Goal: Information Seeking & Learning: Learn about a topic

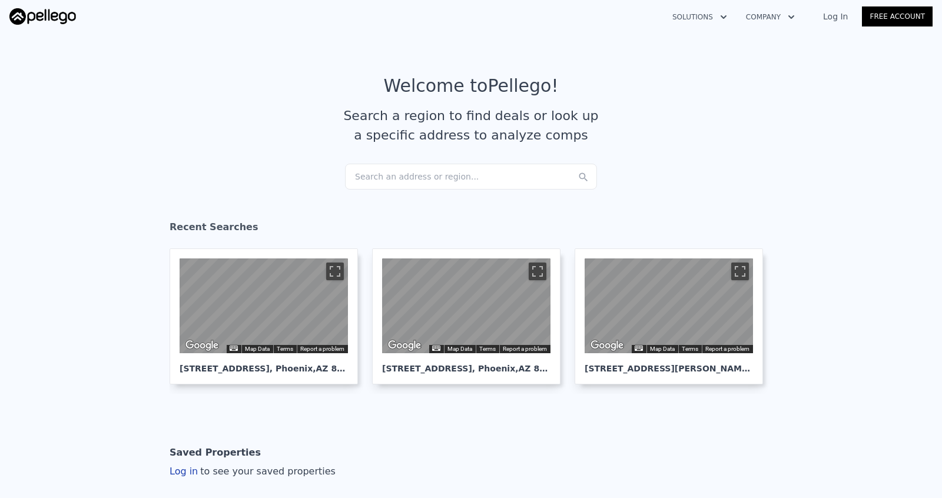
click at [402, 178] on div "Search an address or region..." at bounding box center [471, 177] width 252 height 26
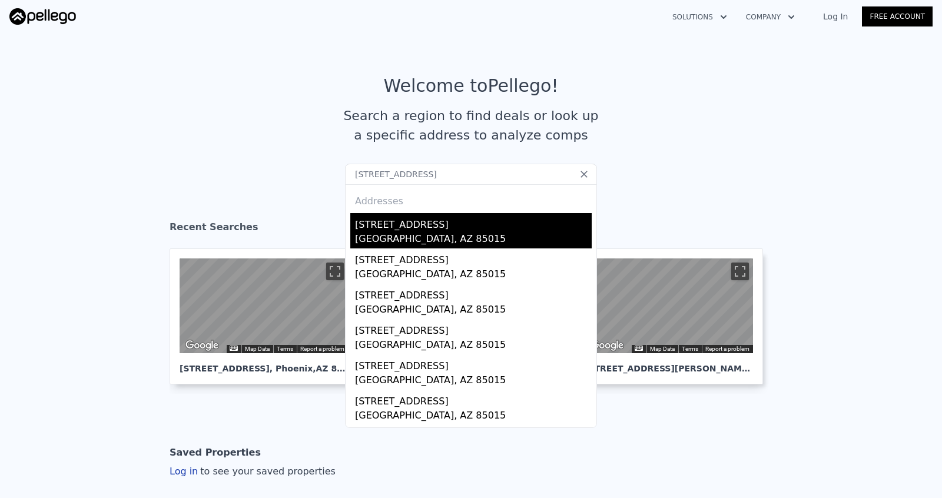
type input "4416 N 22nd Dr, Phoenix, AZ 85015"
click at [442, 234] on div "Phoenix, AZ 85015" at bounding box center [473, 240] width 237 height 16
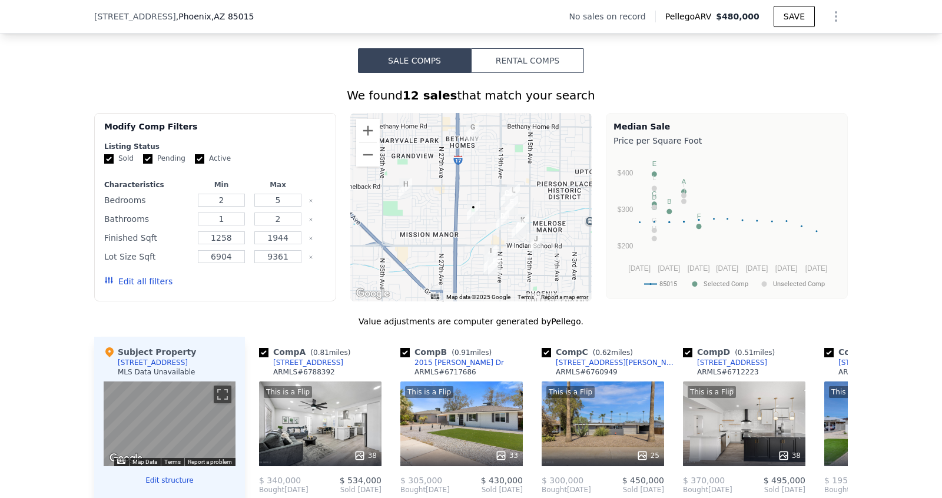
scroll to position [881, 0]
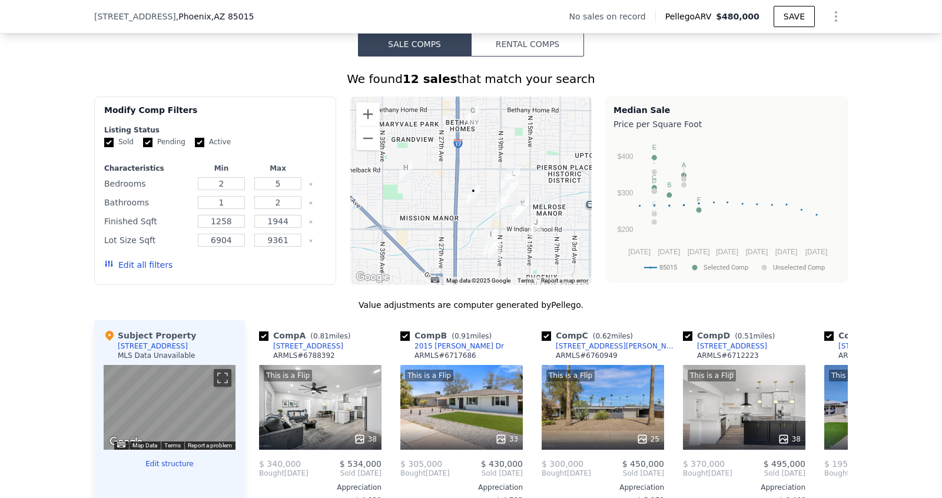
click at [138, 263] on button "Edit all filters" at bounding box center [138, 265] width 68 height 12
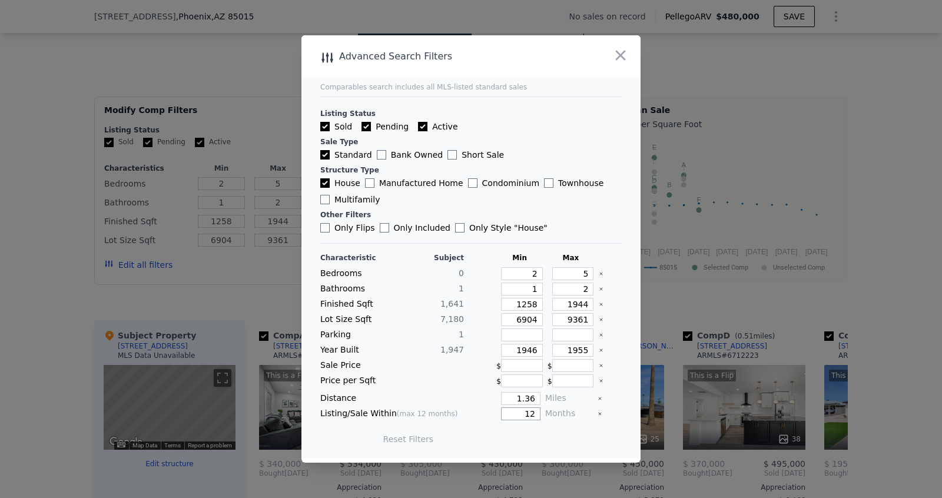
drag, startPoint x: 536, startPoint y: 410, endPoint x: 523, endPoint y: 410, distance: 13.0
click at [528, 410] on input "12" at bounding box center [520, 413] width 39 height 13
type input "9"
click at [535, 433] on button "Update Search" at bounding box center [536, 439] width 89 height 16
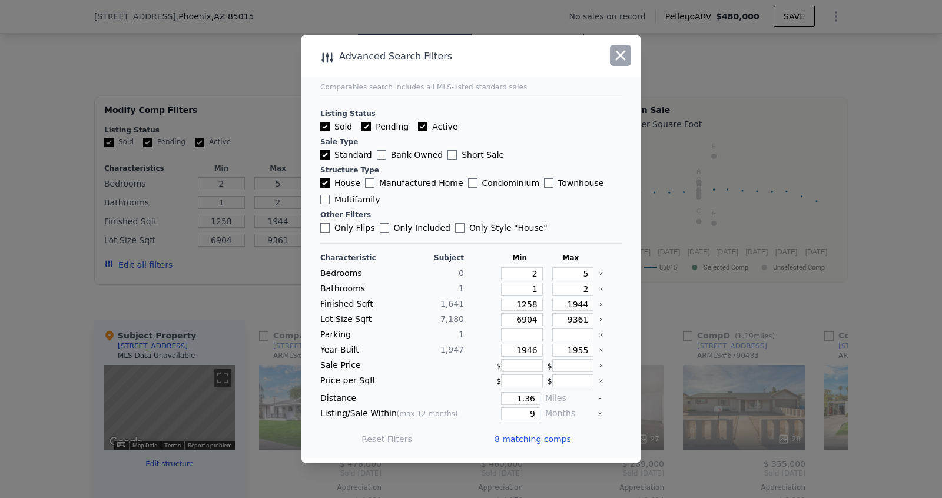
click at [622, 56] on icon "button" at bounding box center [621, 56] width 10 height 10
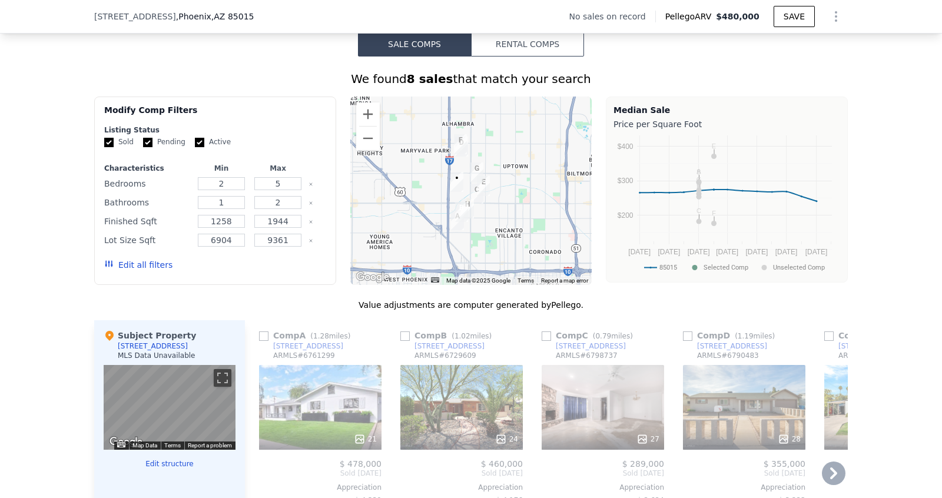
scroll to position [871, 0]
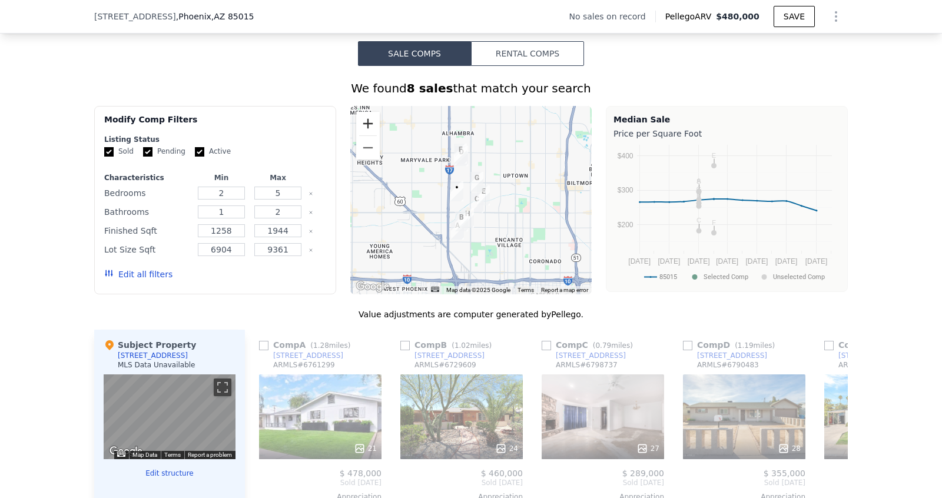
click at [370, 119] on button "Zoom in" at bounding box center [368, 124] width 24 height 24
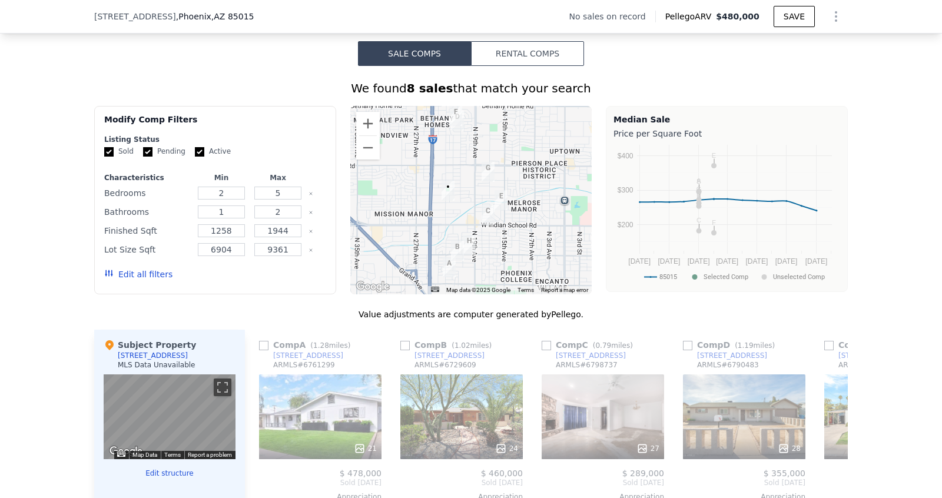
drag, startPoint x: 540, startPoint y: 255, endPoint x: 551, endPoint y: 250, distance: 12.4
click at [551, 250] on div at bounding box center [471, 200] width 242 height 188
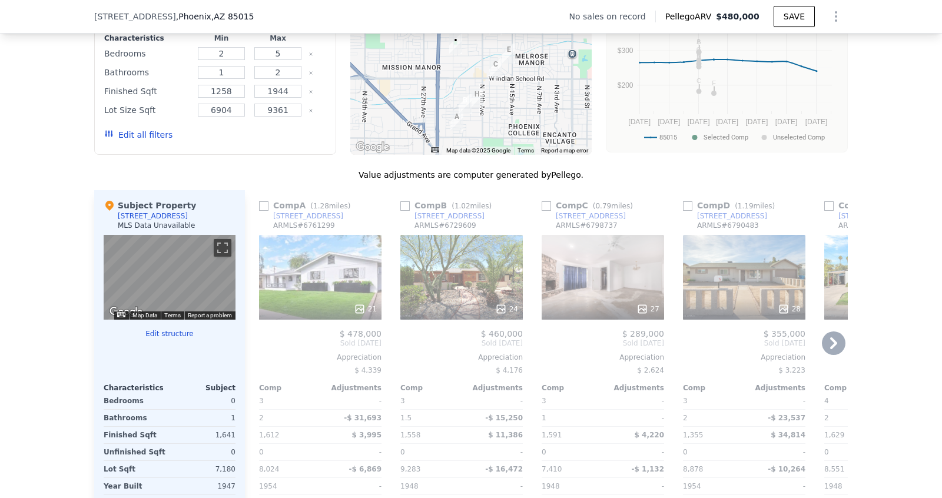
scroll to position [1041, 0]
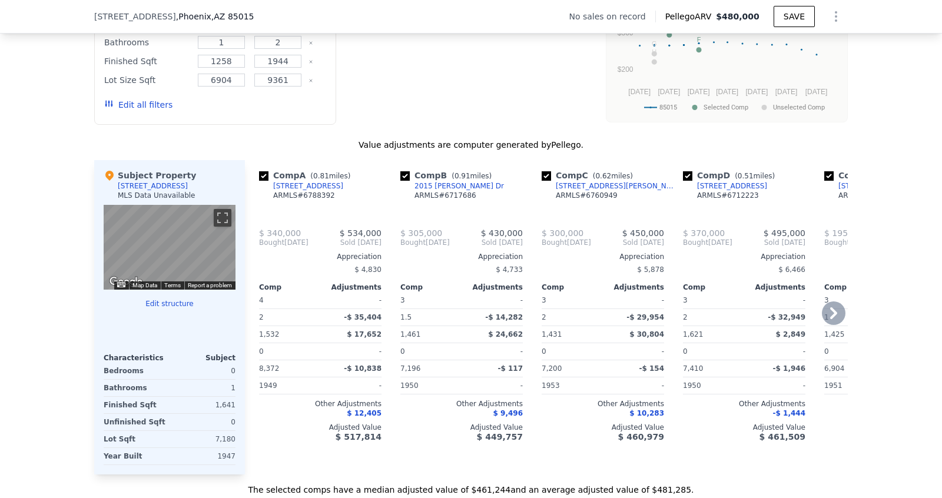
checkbox input "true"
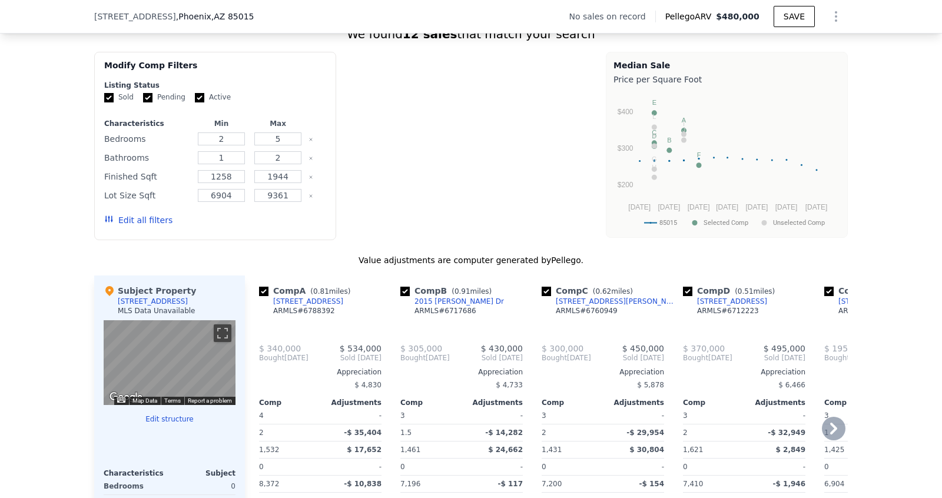
scroll to position [926, 0]
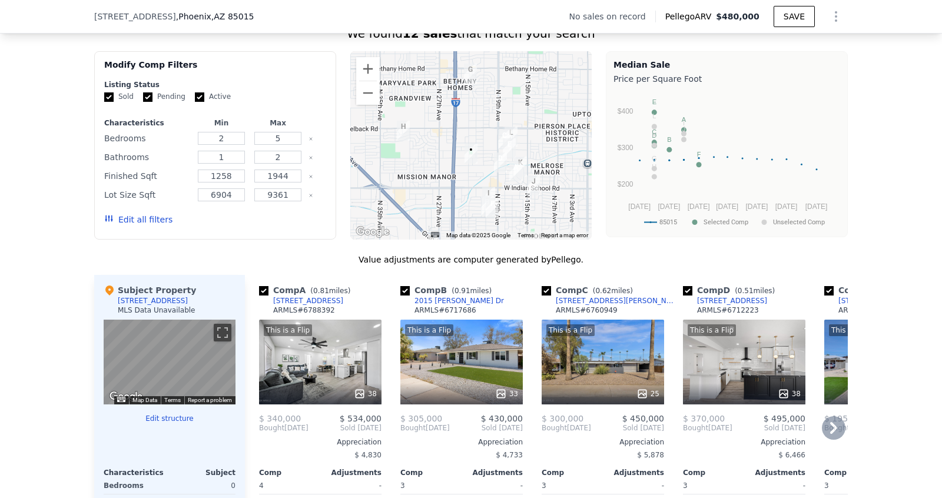
drag, startPoint x: 540, startPoint y: 139, endPoint x: 536, endPoint y: 144, distance: 6.4
click at [536, 144] on div at bounding box center [471, 145] width 242 height 188
click at [127, 214] on button "Edit all filters" at bounding box center [138, 220] width 68 height 12
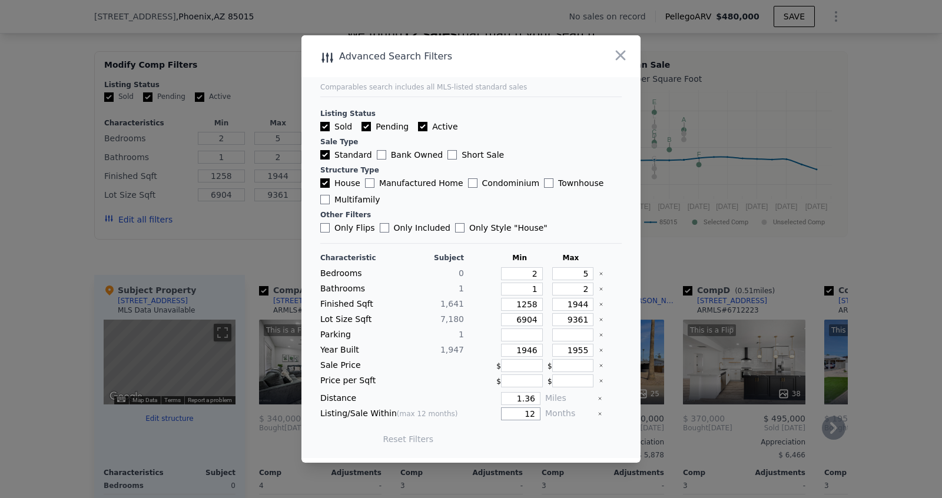
drag, startPoint x: 524, startPoint y: 410, endPoint x: 578, endPoint y: 410, distance: 53.6
click at [578, 410] on div "Listing/Sale Within (max 12 months) 12 Months" at bounding box center [470, 413] width 301 height 13
type input "8"
click at [544, 434] on button "Update Search" at bounding box center [536, 439] width 89 height 16
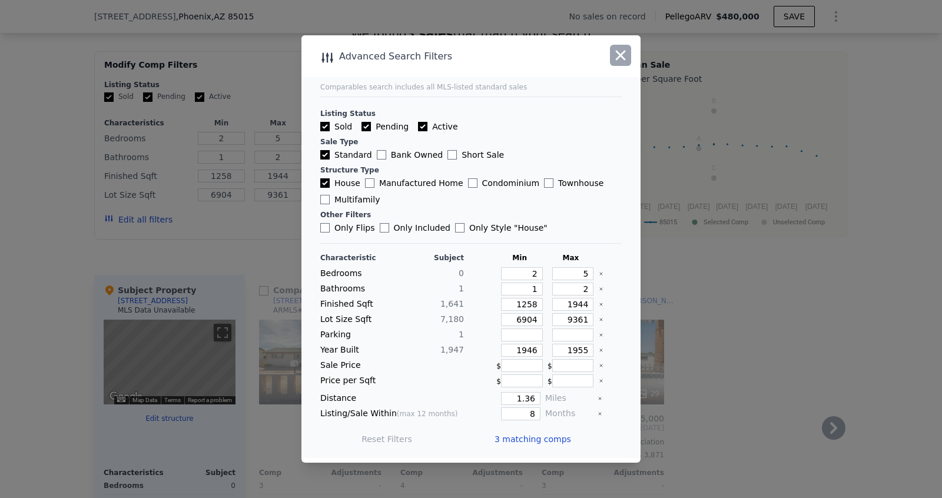
click at [628, 54] on icon "button" at bounding box center [620, 55] width 16 height 16
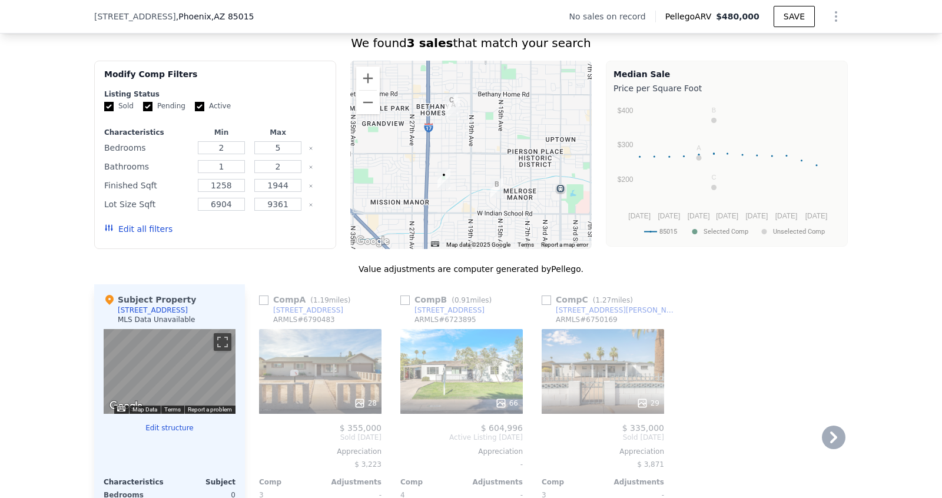
scroll to position [895, 0]
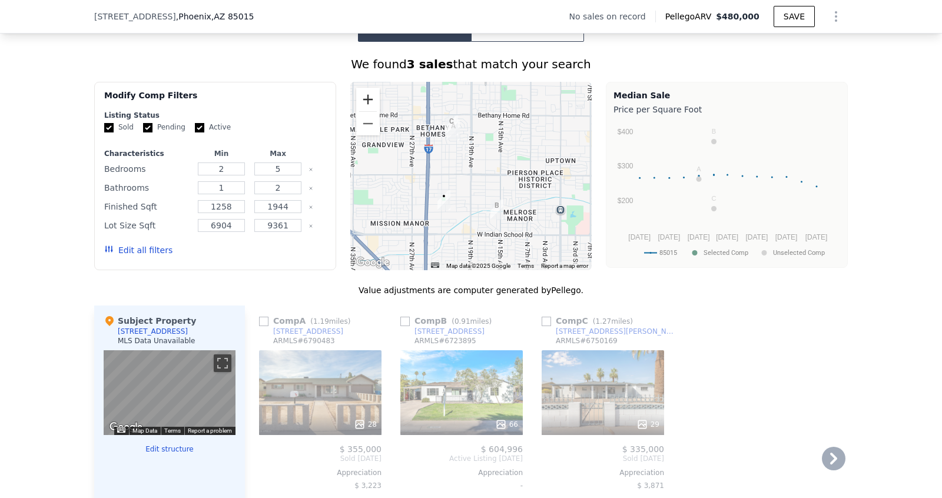
click at [364, 91] on button "Zoom in" at bounding box center [368, 100] width 24 height 24
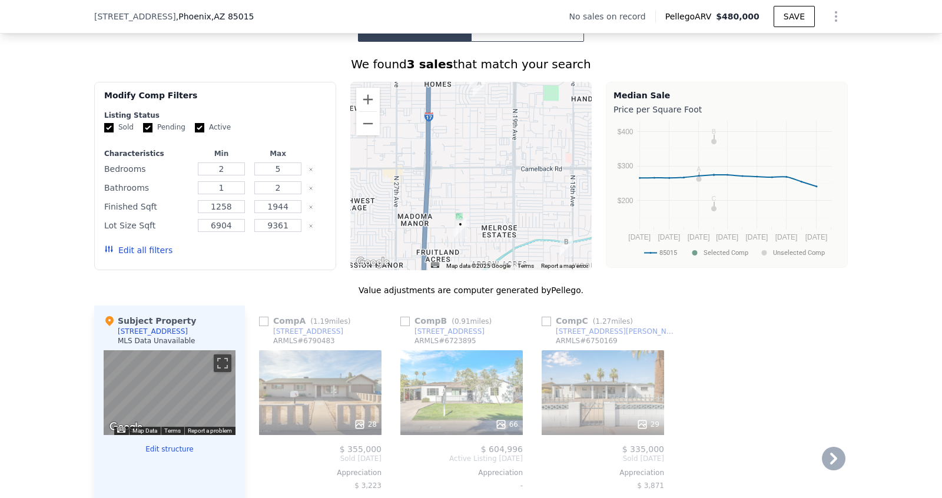
drag, startPoint x: 487, startPoint y: 147, endPoint x: 530, endPoint y: 141, distance: 43.3
click at [530, 141] on div at bounding box center [471, 176] width 242 height 188
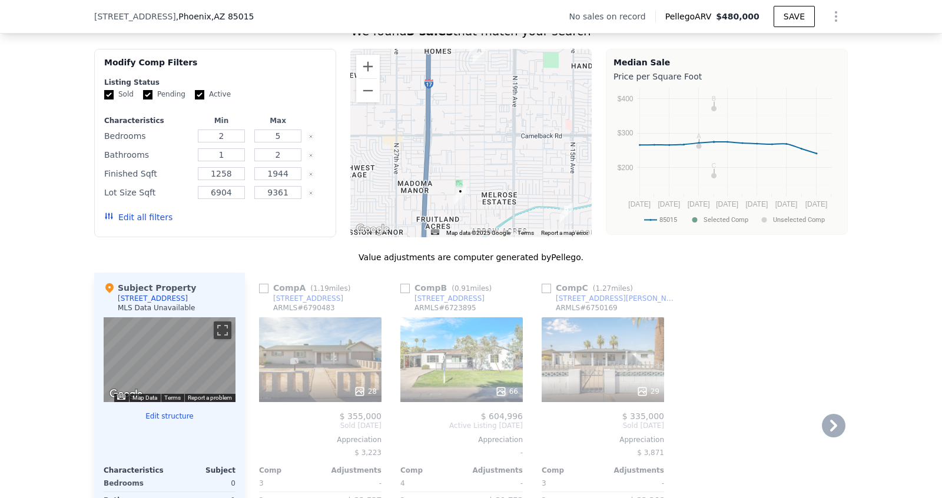
scroll to position [920, 0]
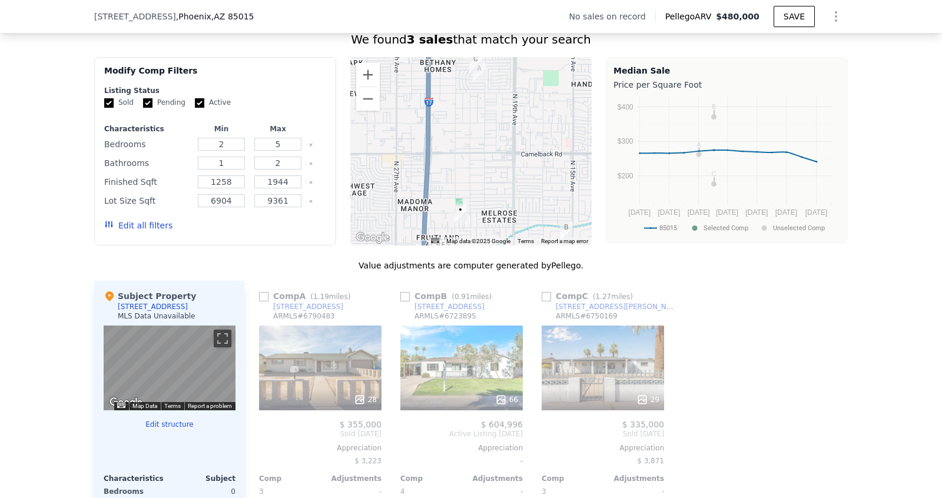
drag, startPoint x: 482, startPoint y: 221, endPoint x: 482, endPoint y: 240, distance: 18.2
click at [482, 240] on div "We found 3 sales that match your search Filters Map Prices Modify Comp Filters …" at bounding box center [470, 347] width 753 height 632
click at [296, 361] on div "28" at bounding box center [320, 368] width 122 height 85
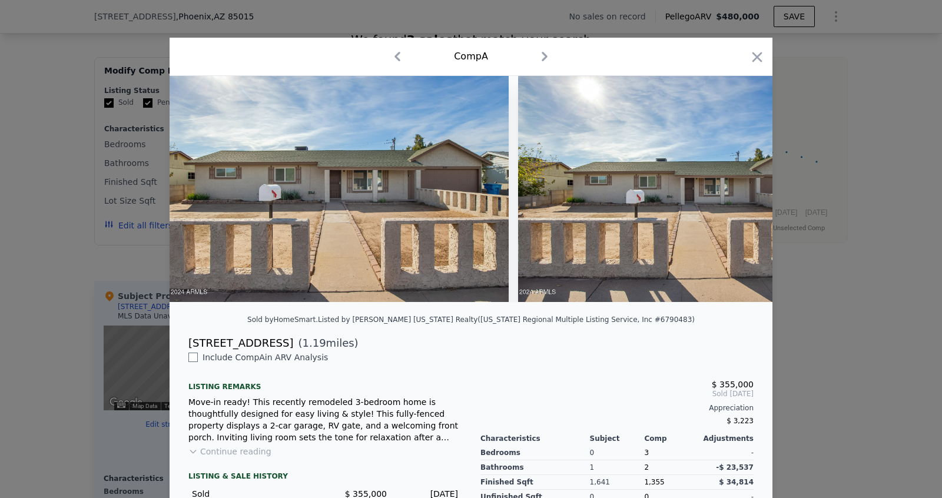
click at [758, 57] on icon "button" at bounding box center [757, 57] width 10 height 10
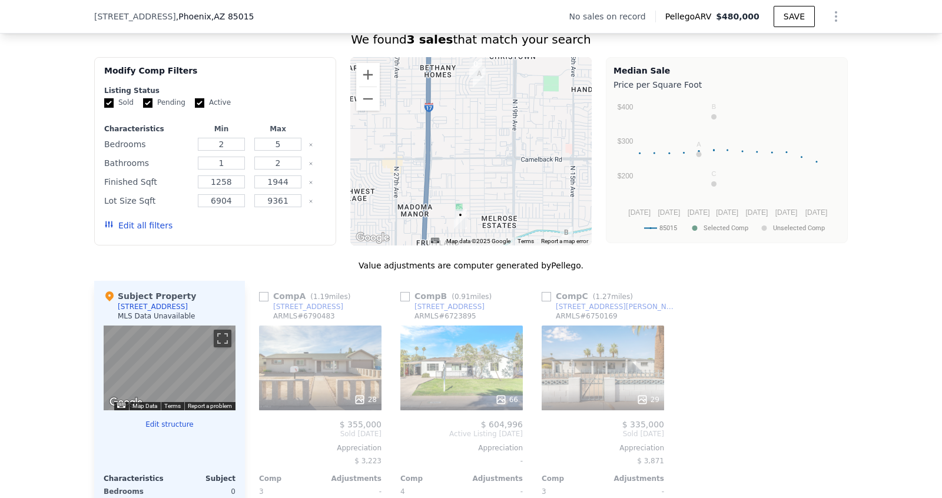
click at [598, 350] on div "29" at bounding box center [603, 368] width 122 height 85
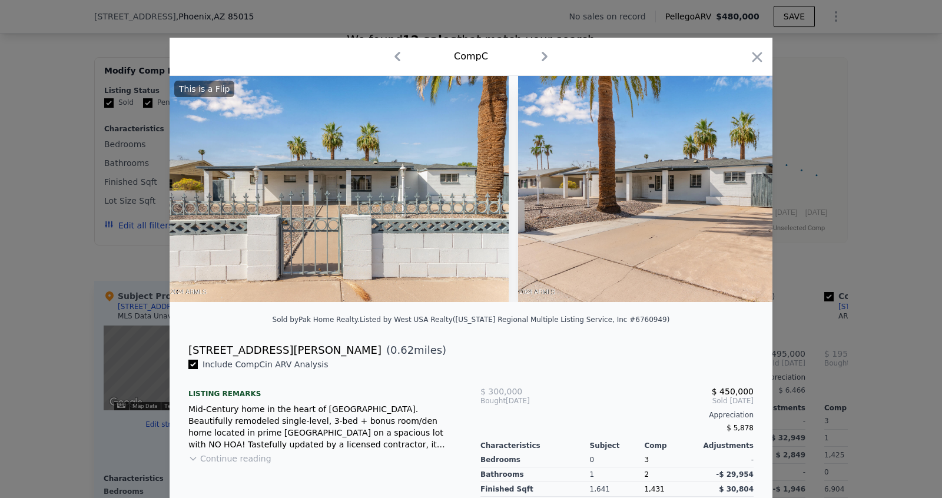
checkbox input "true"
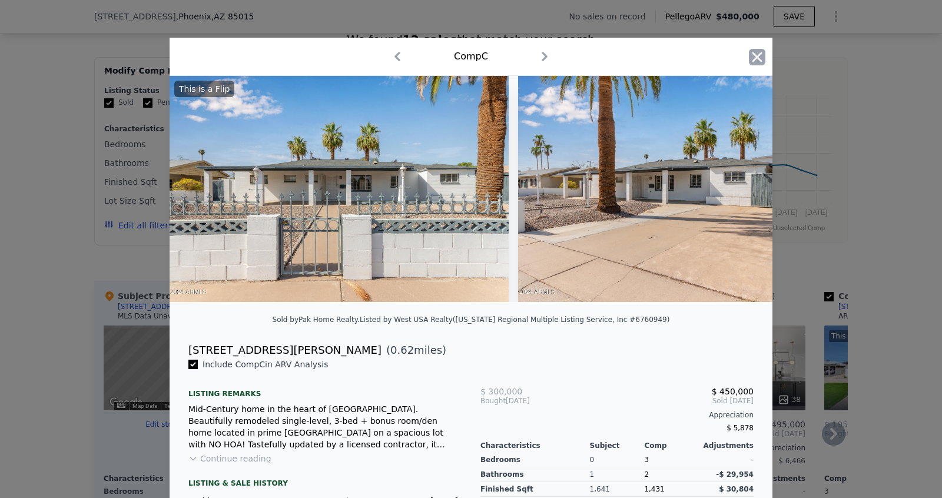
click at [758, 53] on icon "button" at bounding box center [757, 57] width 16 height 16
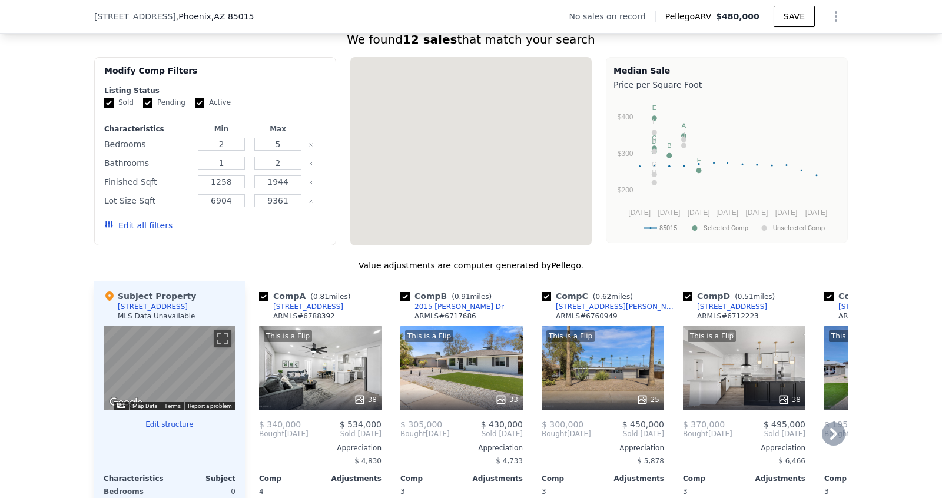
scroll to position [913, 0]
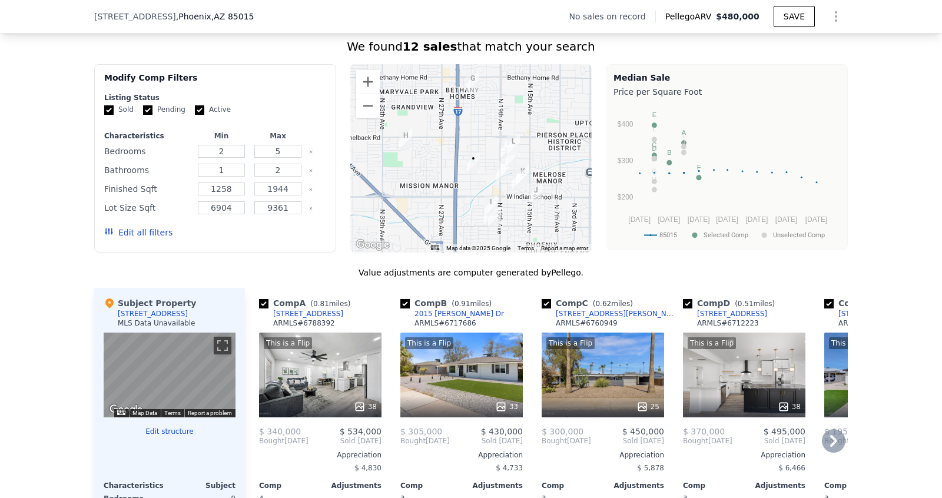
click at [147, 227] on button "Edit all filters" at bounding box center [138, 233] width 68 height 12
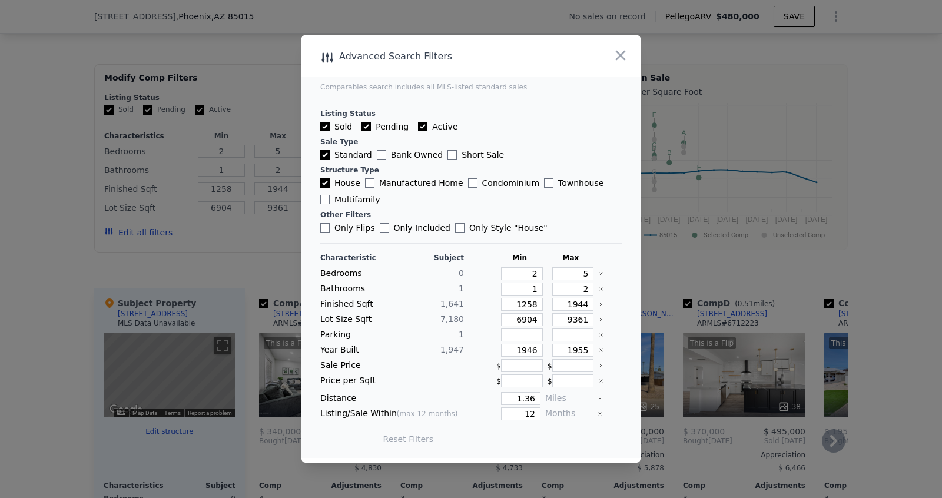
click at [506, 407] on div "Characteristic Subject Min Max Bedrooms 0 2 5 Bathrooms 1 1 2 Finished Sqft 1,6…" at bounding box center [470, 354] width 301 height 202
click at [538, 416] on input "12" at bounding box center [520, 413] width 39 height 13
type input "1"
type input "6"
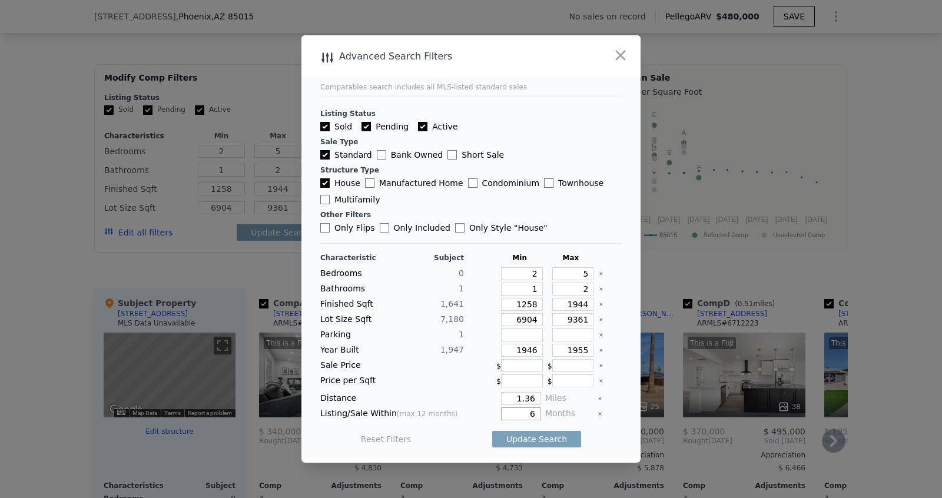
type input "6"
click at [537, 395] on input "1.36" at bounding box center [520, 398] width 39 height 13
type input "1"
drag, startPoint x: 537, startPoint y: 394, endPoint x: 516, endPoint y: 394, distance: 21.8
click at [516, 394] on input "1.3" at bounding box center [520, 398] width 39 height 13
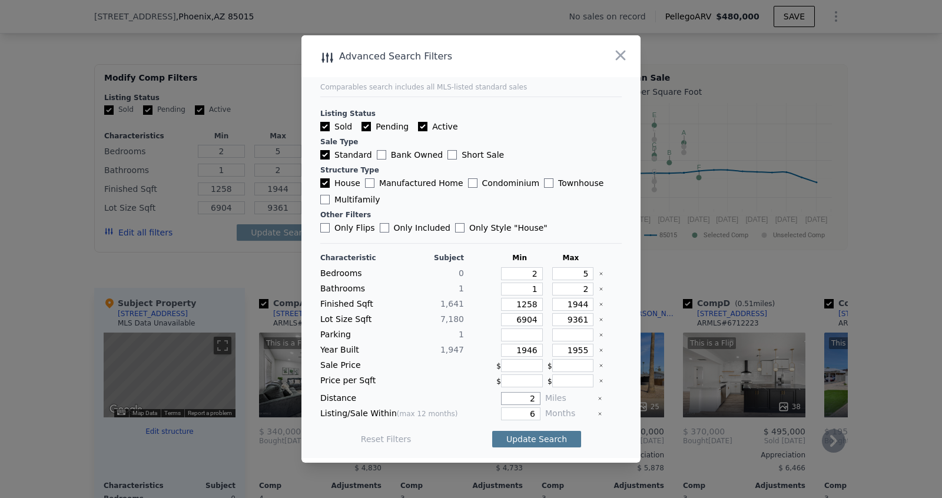
type input "2"
click at [533, 439] on button "Update Search" at bounding box center [536, 439] width 89 height 16
click at [589, 347] on input "1955" at bounding box center [573, 350] width 42 height 13
type input "1980"
type input "198"
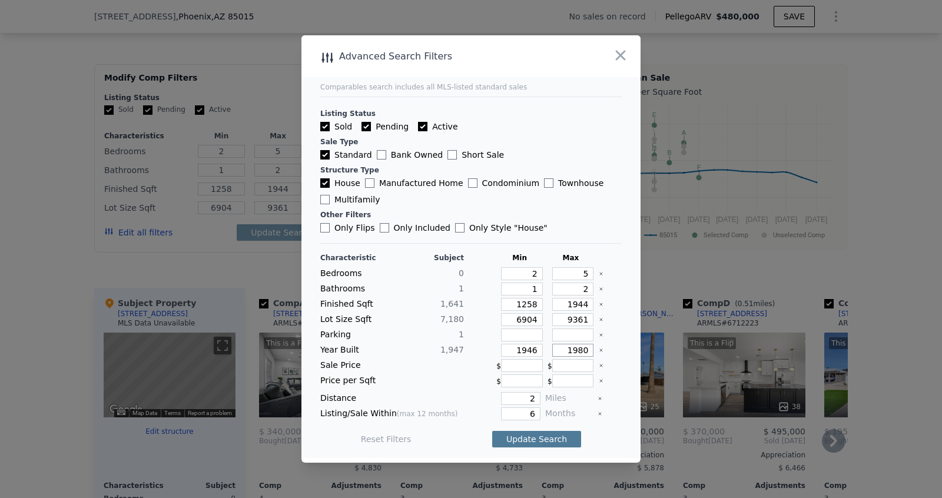
type input "1980"
click at [556, 436] on button "Update Search" at bounding box center [536, 439] width 89 height 16
click at [538, 411] on input "6" at bounding box center [520, 413] width 39 height 13
type input "9"
click at [532, 441] on button "Update Search" at bounding box center [536, 439] width 89 height 16
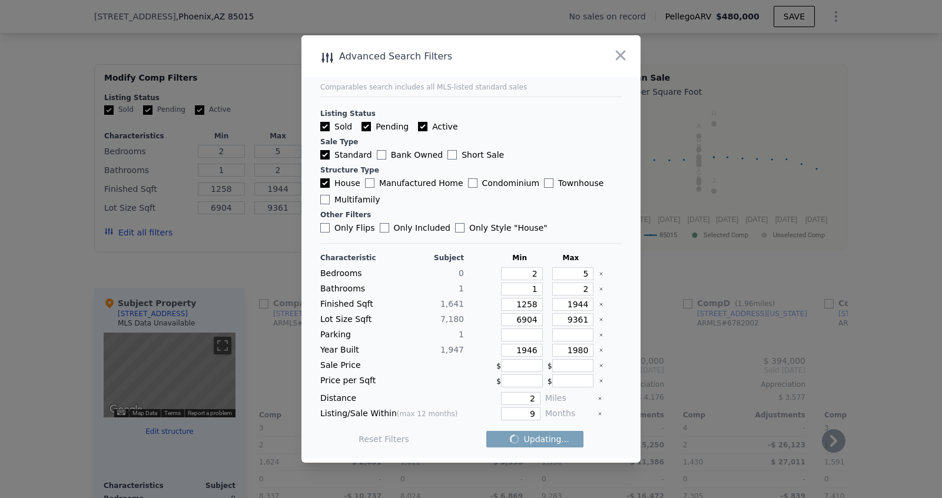
checkbox input "false"
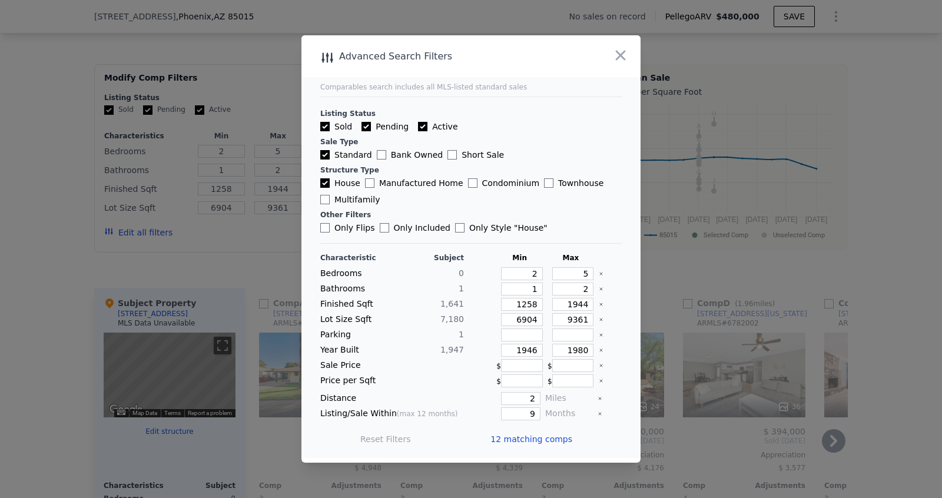
click at [725, 162] on div at bounding box center [471, 249] width 942 height 498
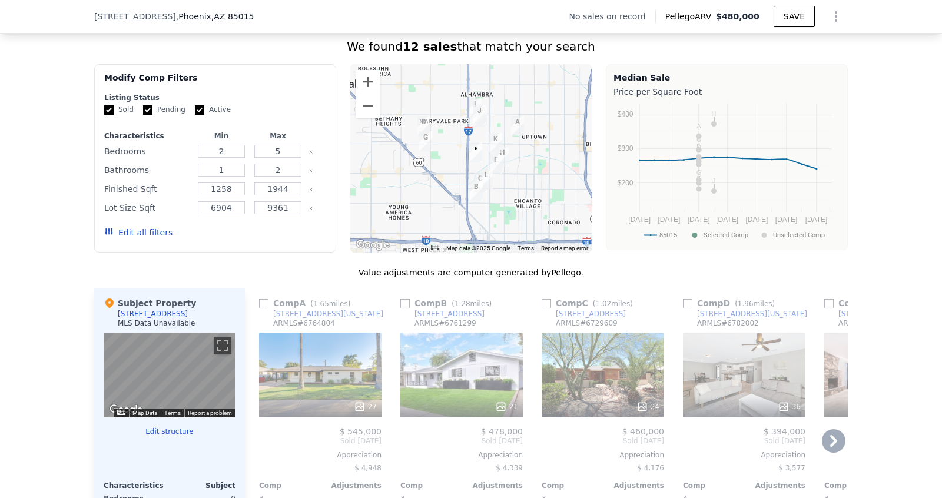
scroll to position [908, 0]
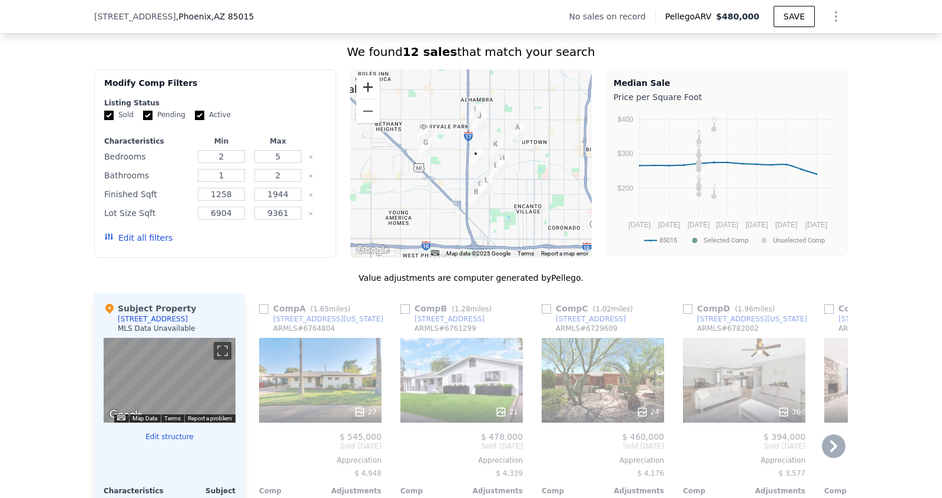
click at [361, 78] on button "Zoom in" at bounding box center [368, 87] width 24 height 24
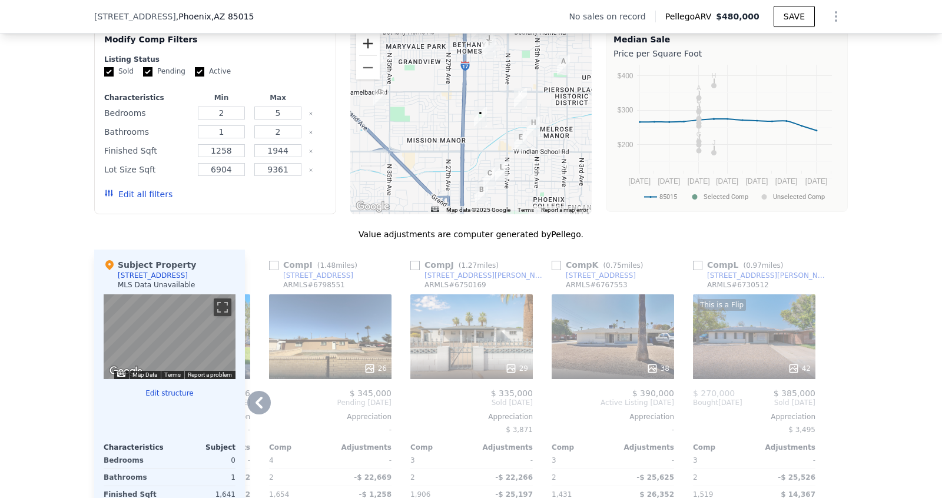
scroll to position [963, 0]
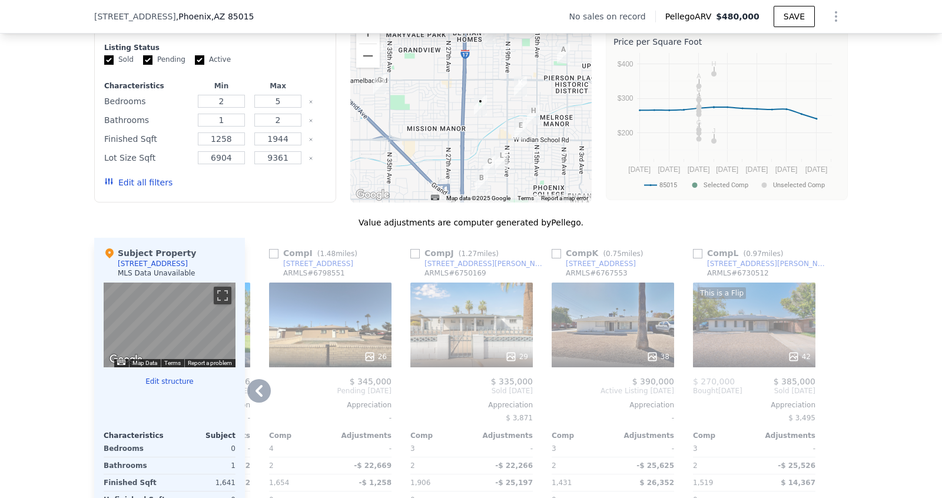
click at [555, 249] on input "checkbox" at bounding box center [556, 253] width 9 height 9
checkbox input "true"
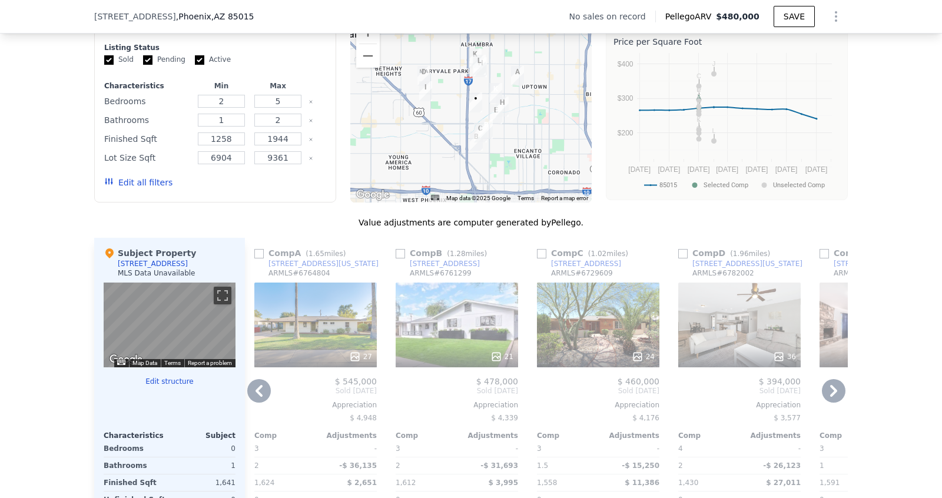
scroll to position [879, 0]
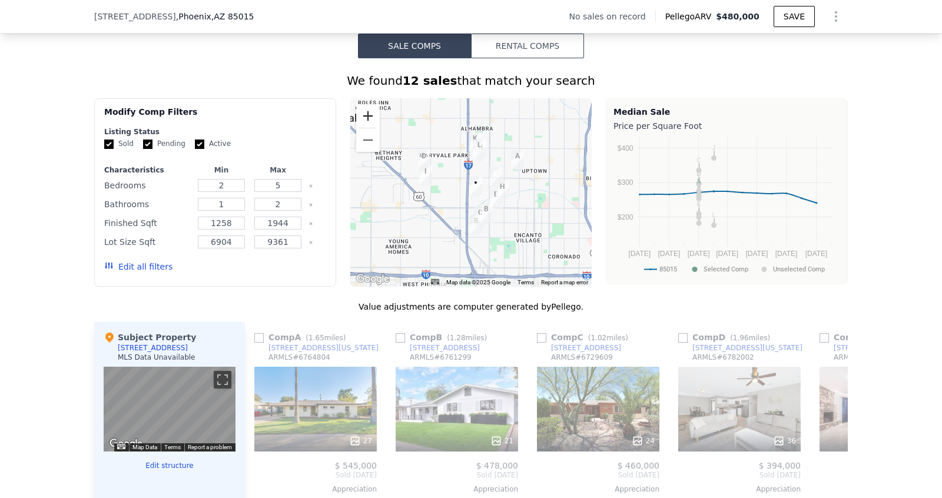
click at [366, 106] on button "Zoom in" at bounding box center [368, 116] width 24 height 24
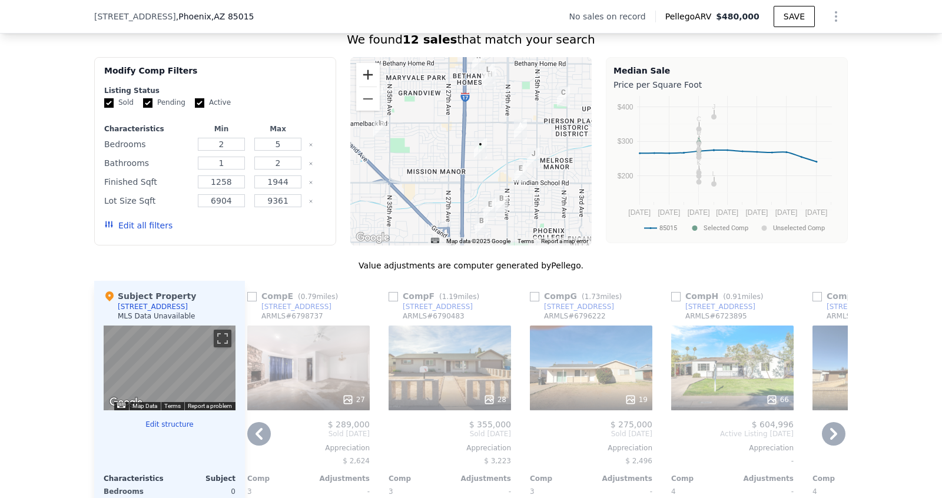
scroll to position [919, 0]
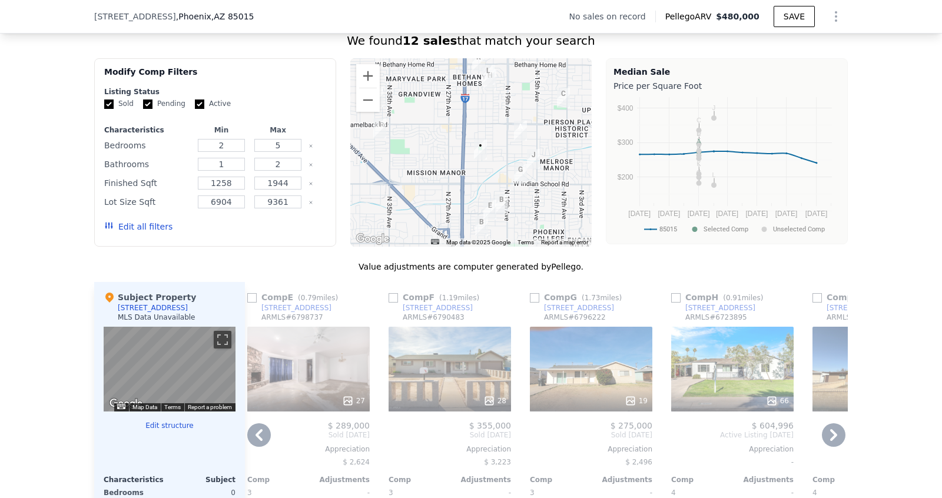
click at [392, 293] on input "checkbox" at bounding box center [393, 297] width 9 height 9
checkbox input "true"
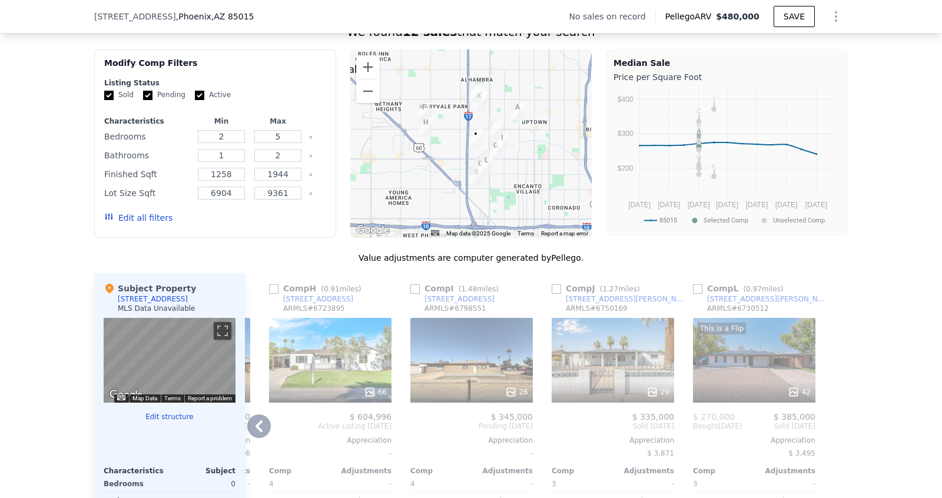
scroll to position [926, 0]
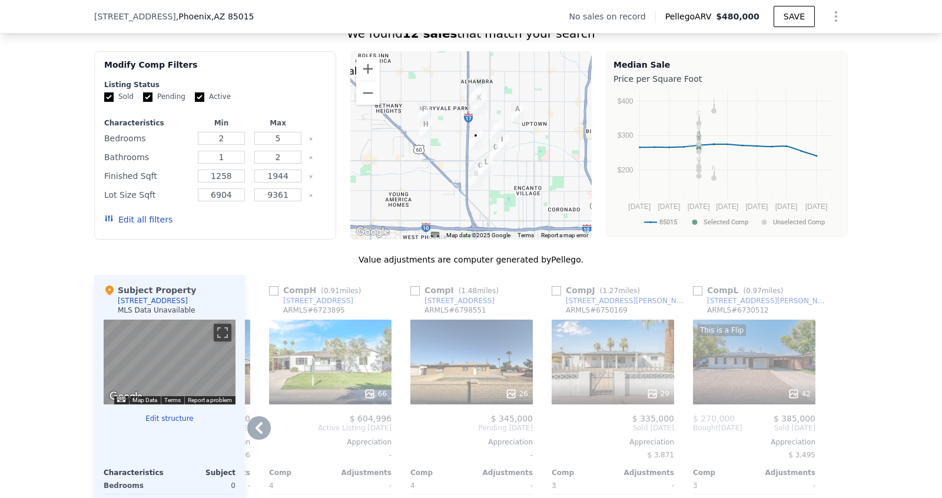
click at [555, 286] on input "checkbox" at bounding box center [556, 290] width 9 height 9
checkbox input "true"
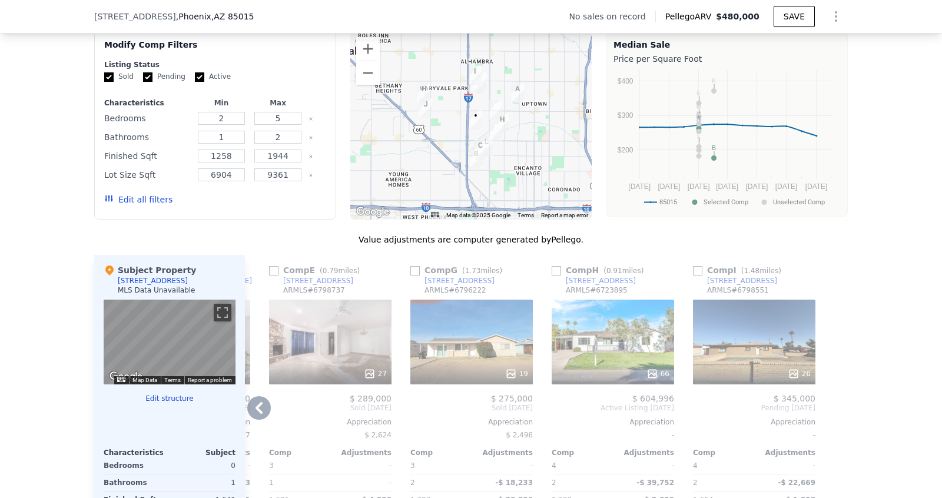
scroll to position [945, 0]
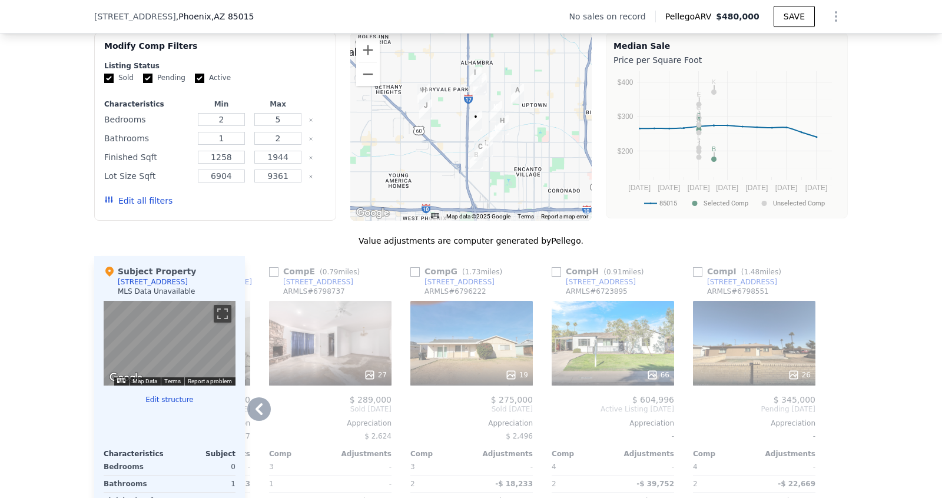
click at [697, 267] on input "checkbox" at bounding box center [697, 271] width 9 height 9
checkbox input "true"
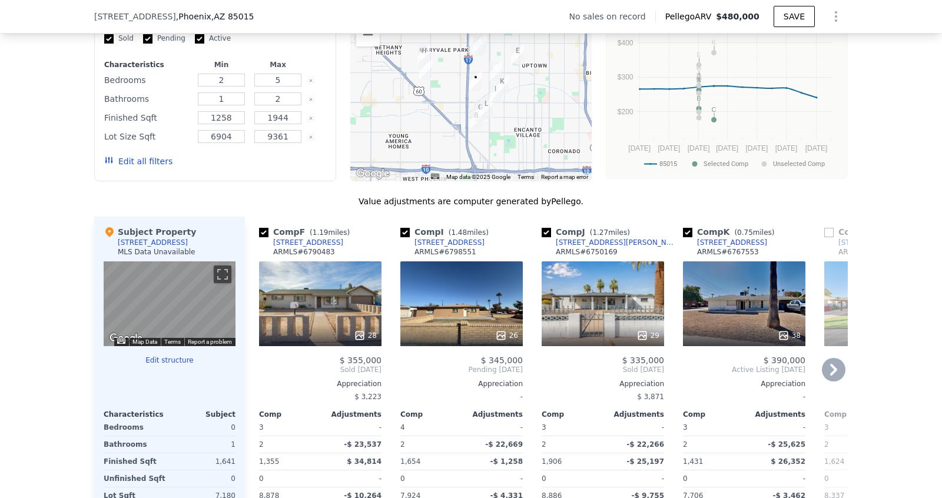
scroll to position [1016, 0]
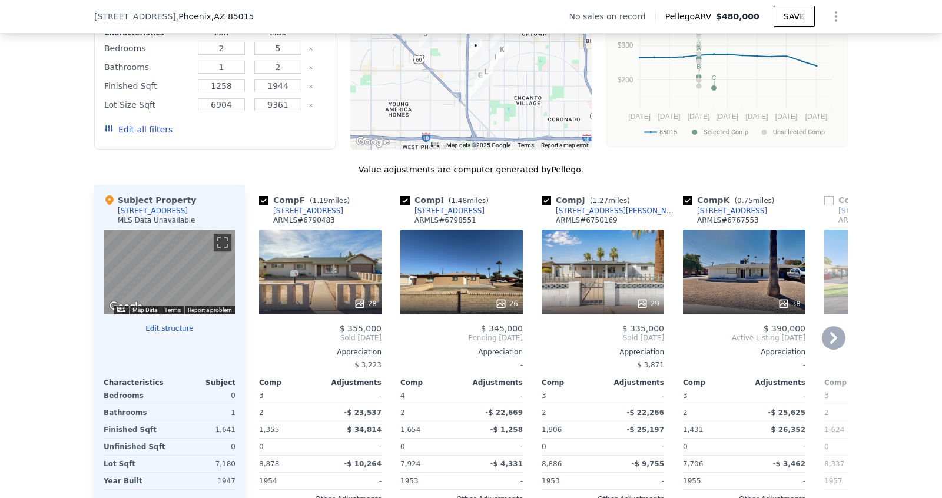
click at [318, 206] on div "2113 W Luke Ave" at bounding box center [308, 210] width 70 height 9
click at [446, 206] on div "5801 N 23rd Ave" at bounding box center [449, 210] width 70 height 9
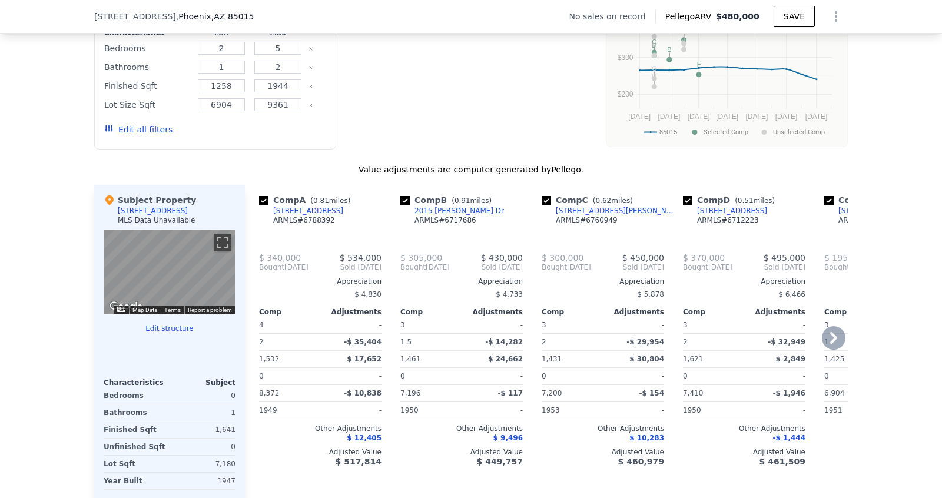
checkbox input "true"
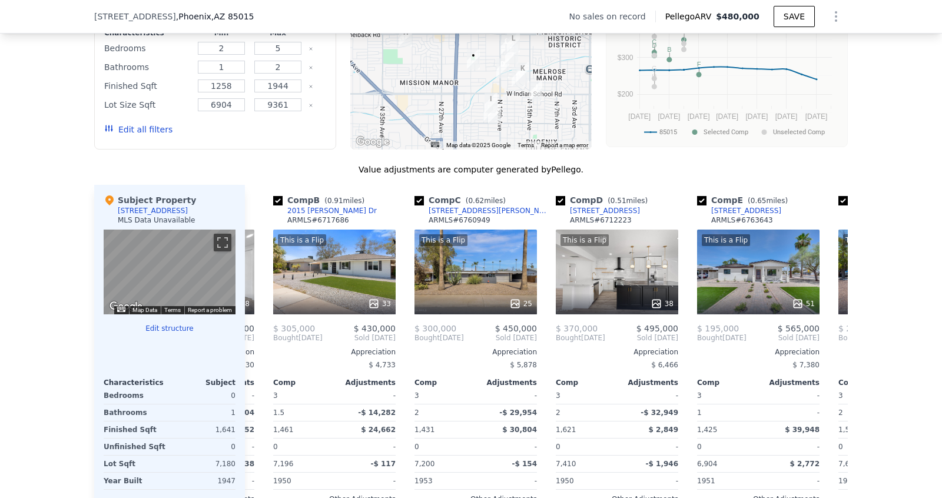
scroll to position [0, 0]
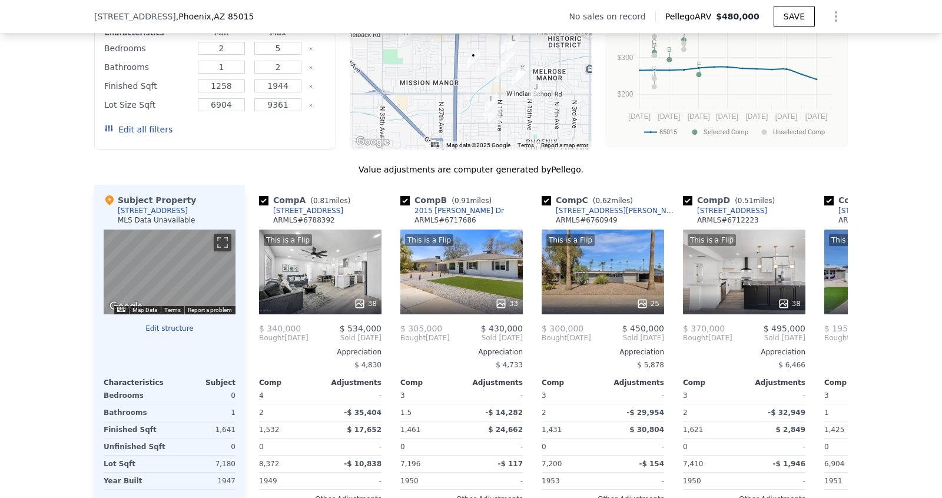
click at [119, 124] on button "Edit all filters" at bounding box center [138, 130] width 68 height 12
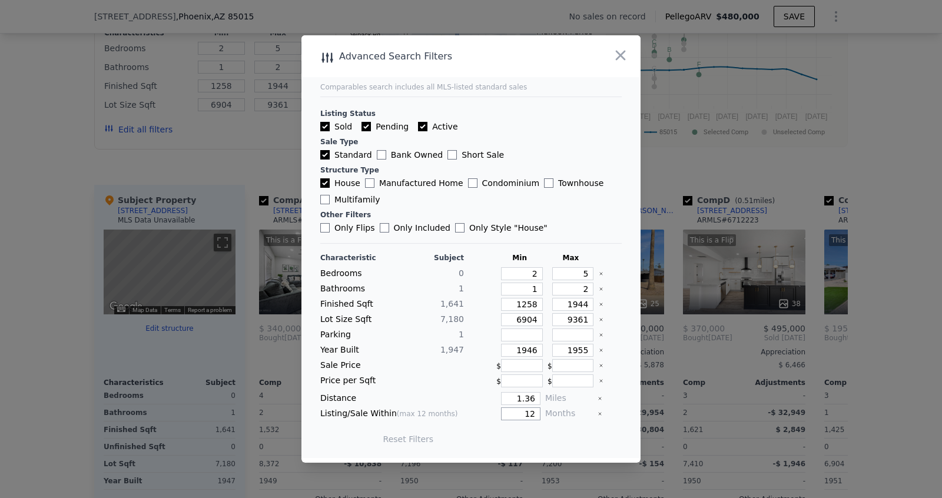
drag, startPoint x: 538, startPoint y: 412, endPoint x: 503, endPoint y: 412, distance: 35.3
click at [503, 412] on input "12" at bounding box center [520, 413] width 39 height 13
type input "9"
drag, startPoint x: 539, startPoint y: 396, endPoint x: 479, endPoint y: 396, distance: 60.0
click at [479, 396] on div "1.36" at bounding box center [505, 398] width 72 height 13
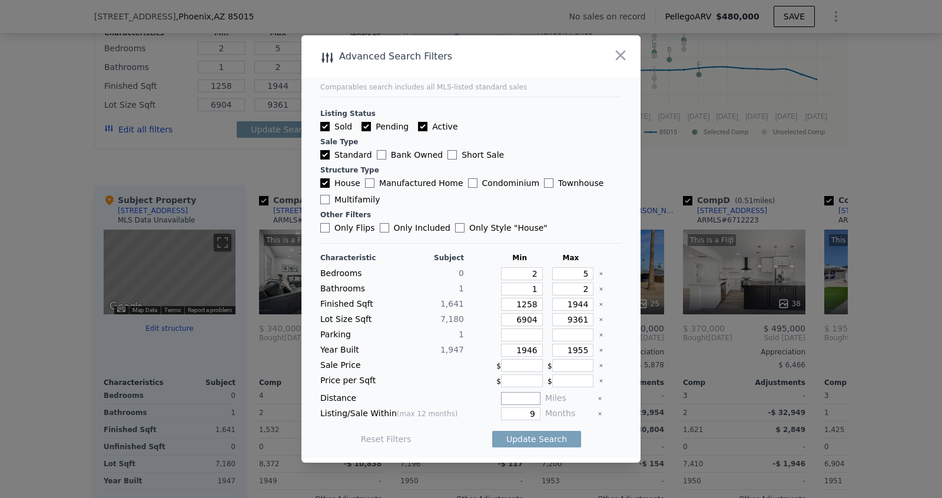
type input "2"
click at [589, 351] on input "1955" at bounding box center [573, 350] width 42 height 13
type input "1980"
click at [549, 435] on button "Update Search" at bounding box center [536, 439] width 89 height 16
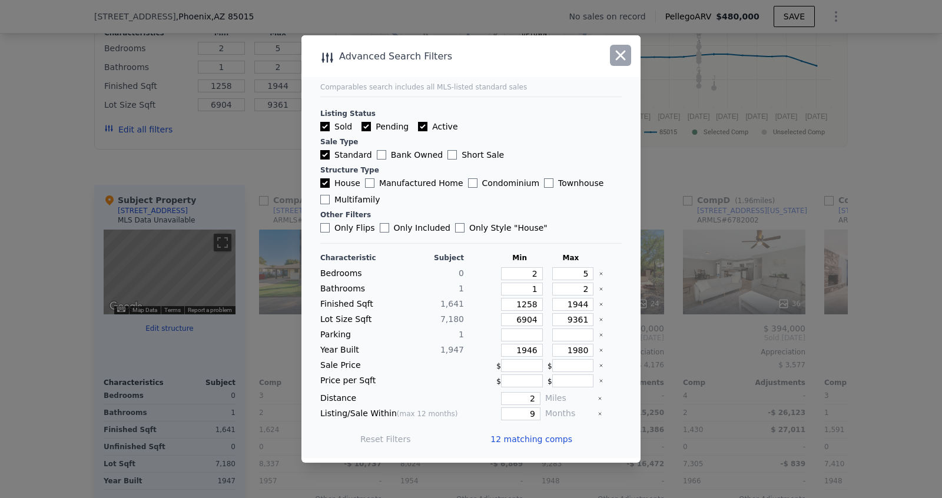
click at [624, 58] on icon "button" at bounding box center [620, 55] width 16 height 16
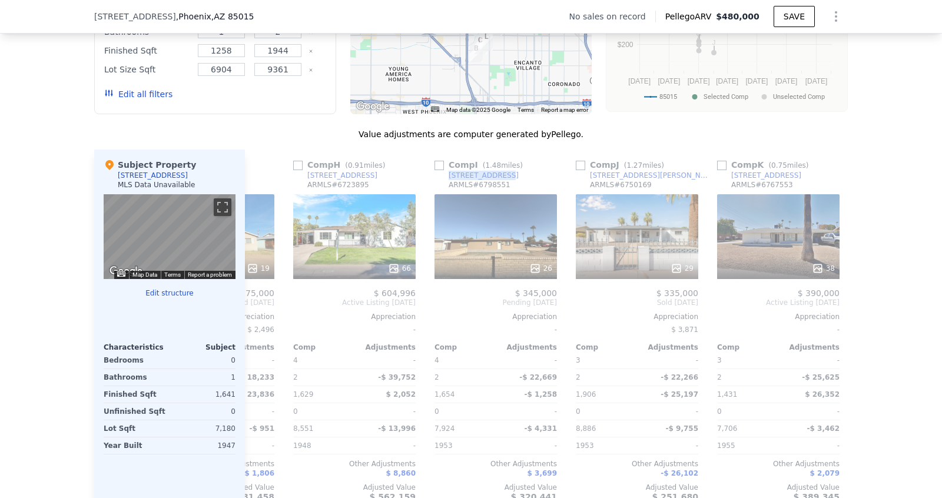
scroll to position [0, 945]
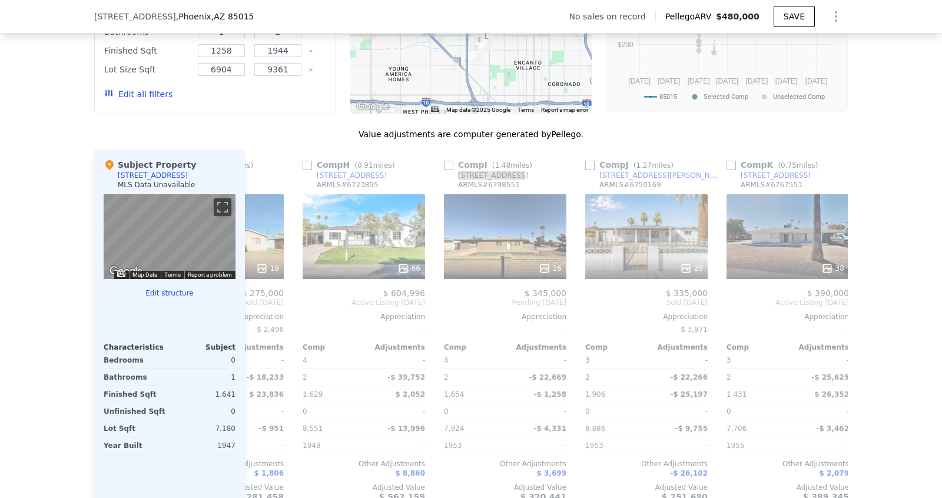
checkbox input "true"
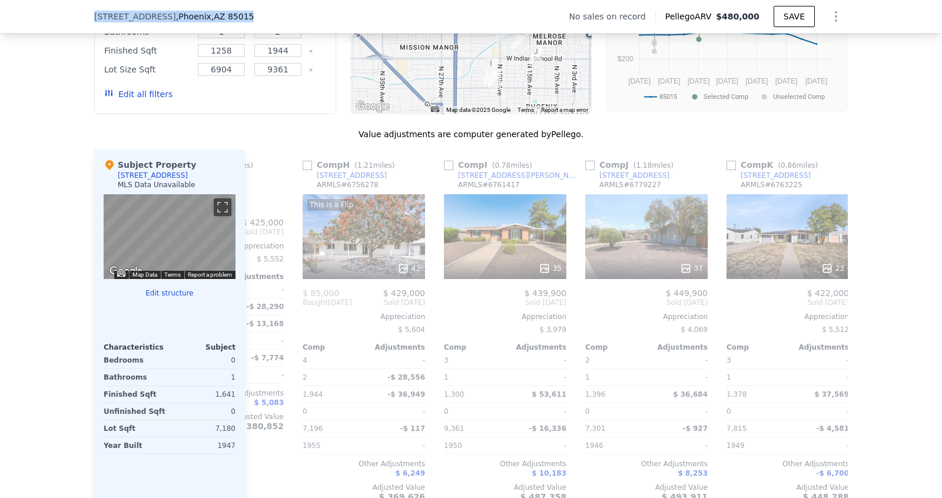
drag, startPoint x: 246, startPoint y: 15, endPoint x: 45, endPoint y: 15, distance: 201.3
click at [45, 15] on div "[STREET_ADDRESS] No sales on record Pellego ARV $480,000 SAVE" at bounding box center [471, 17] width 942 height 34
copy div "[STREET_ADDRESS]"
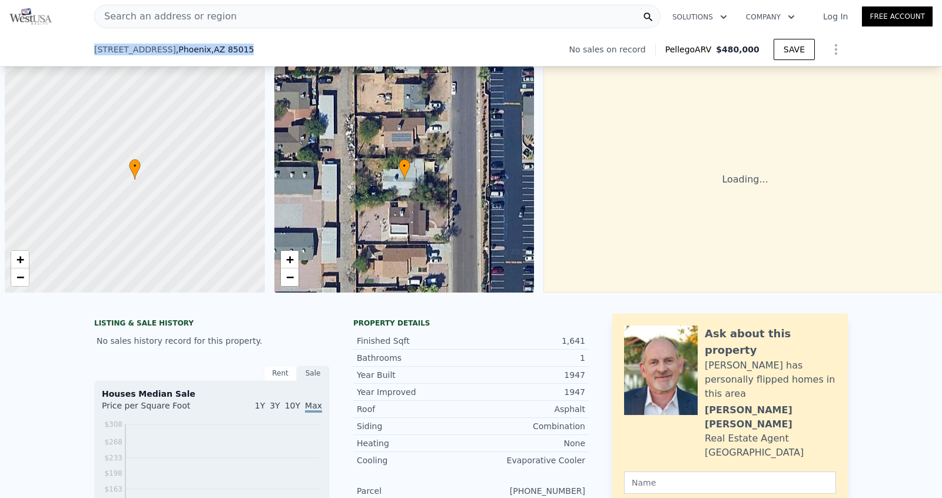
scroll to position [0, 5]
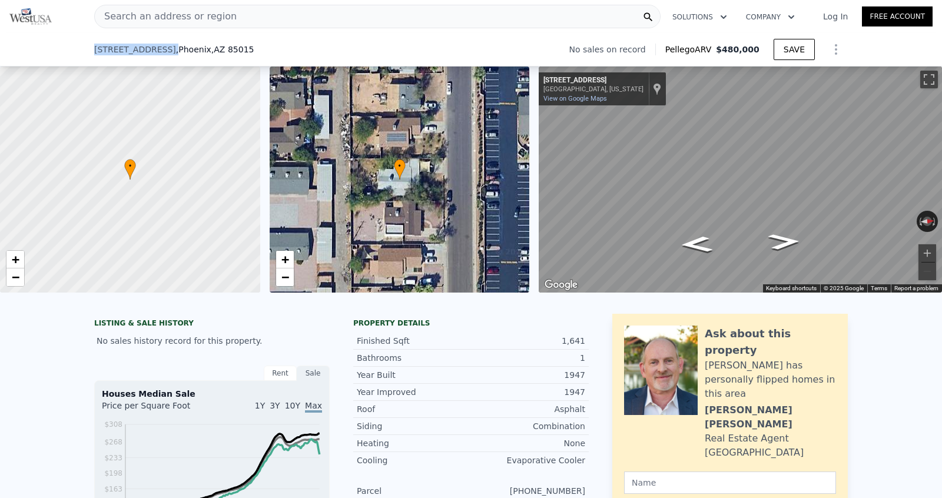
drag, startPoint x: 94, startPoint y: 47, endPoint x: 156, endPoint y: 49, distance: 61.8
click at [156, 49] on div "[STREET_ADDRESS]" at bounding box center [174, 50] width 160 height 12
copy span "[STREET_ADDRESS]"
click at [243, 43] on div "[STREET_ADDRESS] No sales on record Pellego ARV $480,000 SAVE" at bounding box center [470, 49] width 753 height 33
drag, startPoint x: 252, startPoint y: 46, endPoint x: 76, endPoint y: 46, distance: 176.0
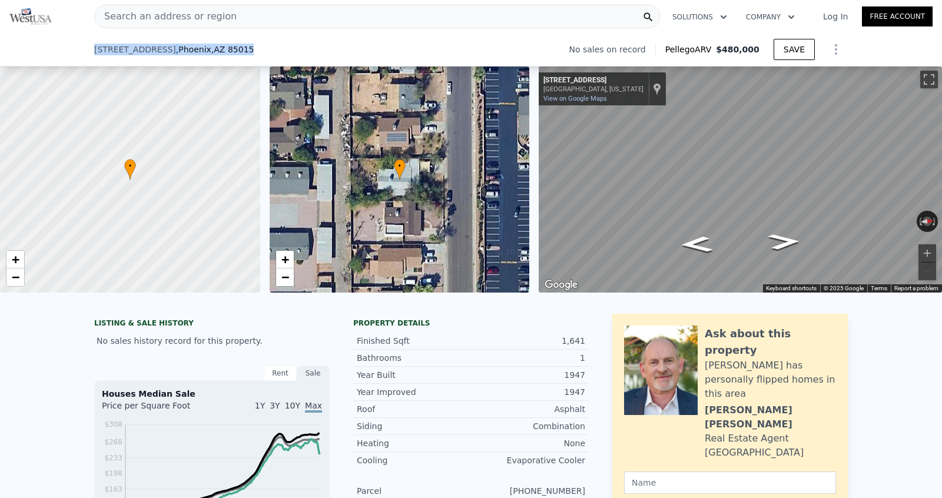
click at [76, 46] on div "[STREET_ADDRESS] No sales on record Pellego ARV $480,000 SAVE" at bounding box center [471, 50] width 942 height 34
copy div "[STREET_ADDRESS]"
click at [316, 31] on nav "Search an address or region Solutions Company Open main menu Log In Free Account" at bounding box center [471, 16] width 942 height 33
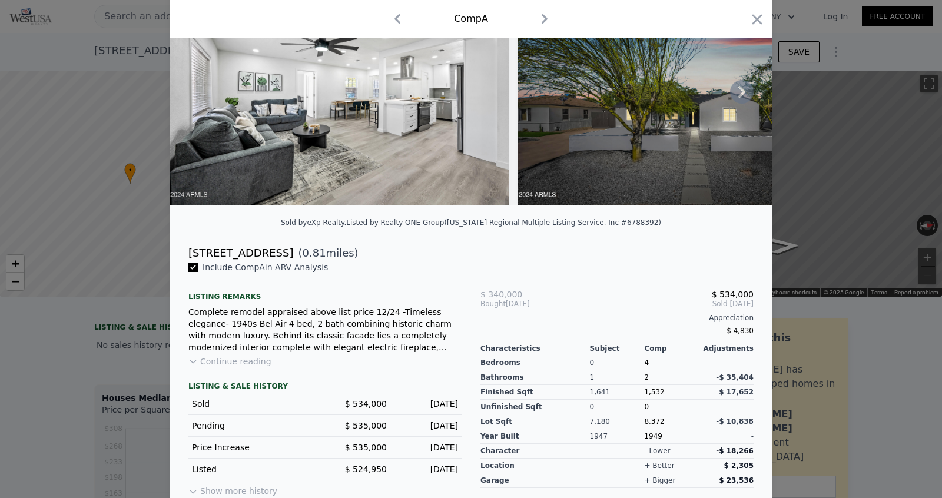
scroll to position [124, 0]
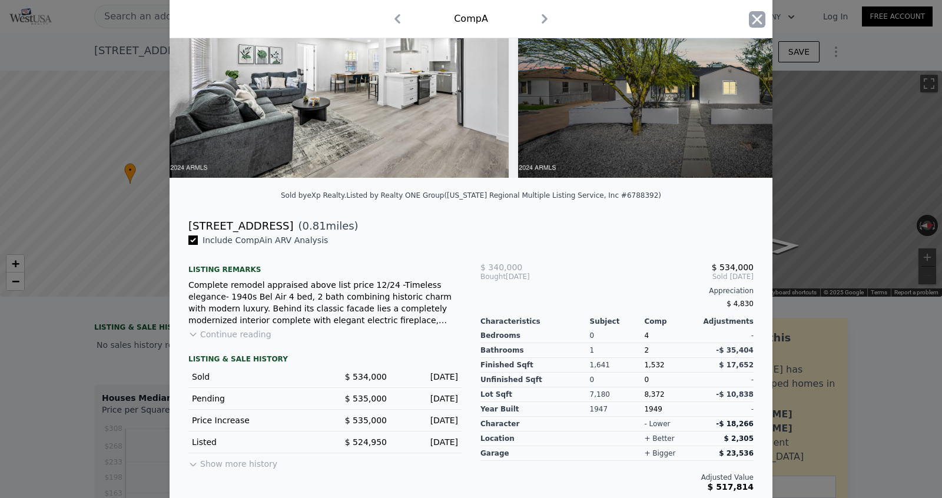
click at [751, 14] on icon "button" at bounding box center [757, 19] width 16 height 16
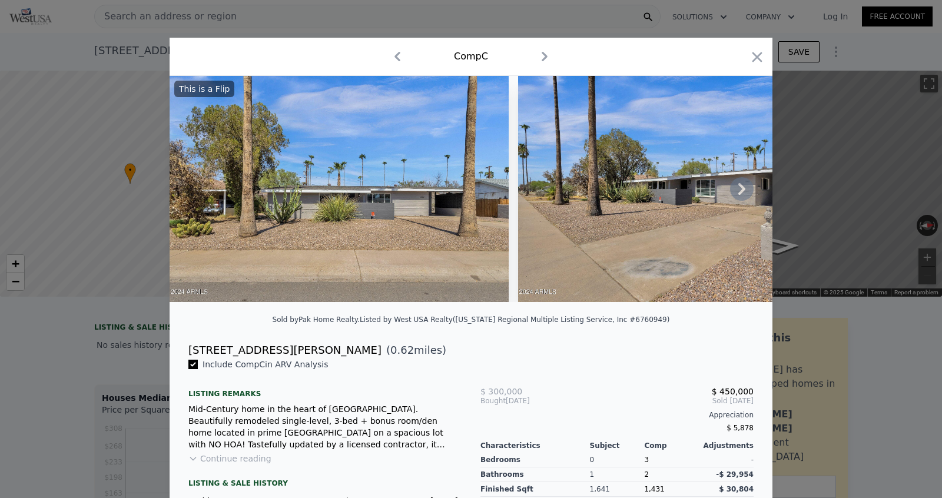
scroll to position [124, 0]
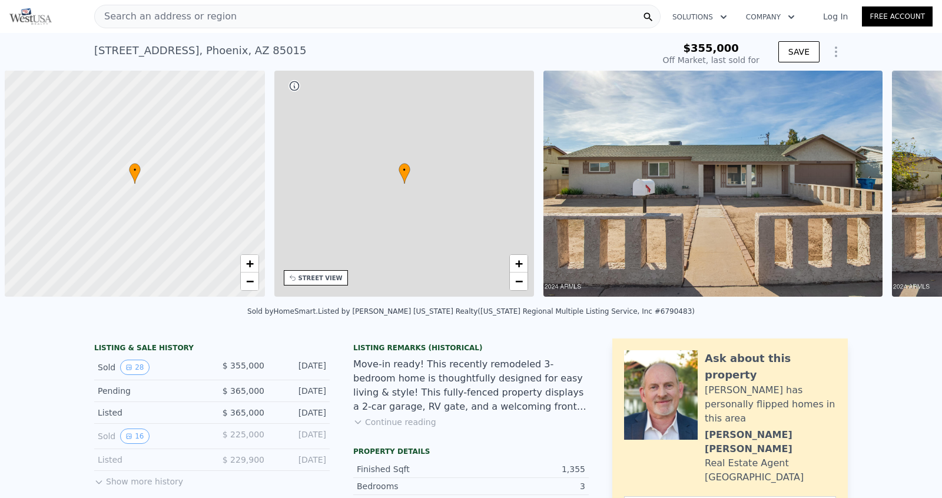
scroll to position [0, 5]
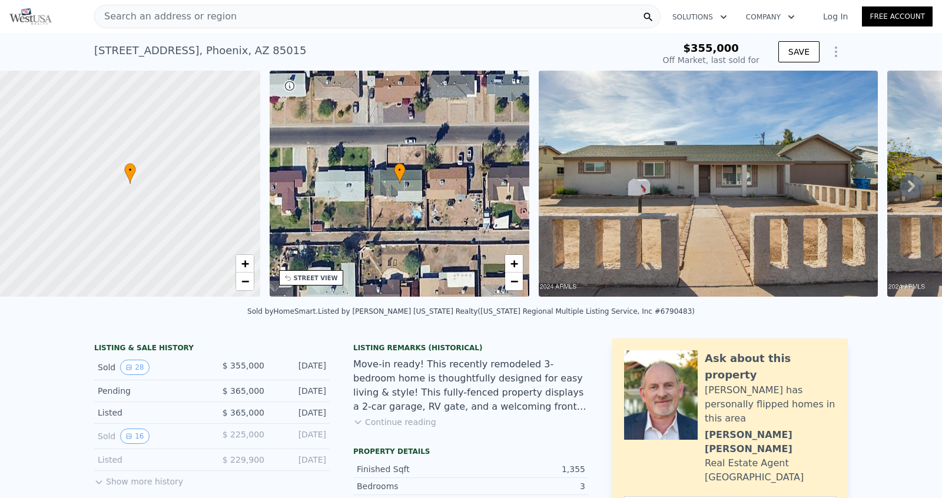
type input "$ 446,000"
type input "$ 44,273"
drag, startPoint x: 290, startPoint y: 52, endPoint x: 94, endPoint y: 41, distance: 196.3
click at [94, 40] on div "2113 W Luke Ave , Phoenix , AZ 85015 Sold Jan 2025 for $355k" at bounding box center [371, 54] width 555 height 33
copy div "2113 W Luke Ave , Phoenix , AZ 85015"
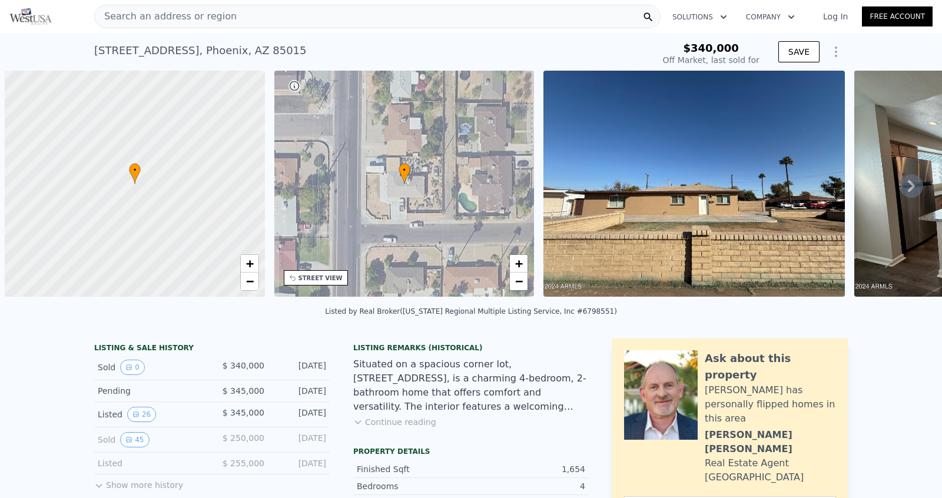
scroll to position [0, 5]
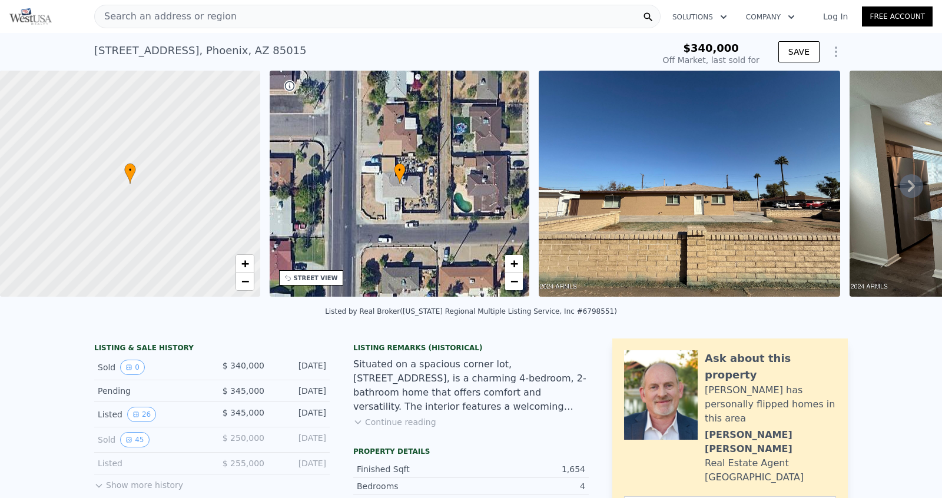
type input "$ 415,000"
type input "$ 25,479"
drag, startPoint x: 278, startPoint y: 47, endPoint x: 142, endPoint y: 15, distance: 140.2
click at [96, 45] on div "5801 N 23rd Ave , Phoenix , AZ 85015 Sold Mar 2025 for $340k" at bounding box center [371, 54] width 555 height 33
copy div "5801 N 23rd Ave , Phoenix , AZ 85015"
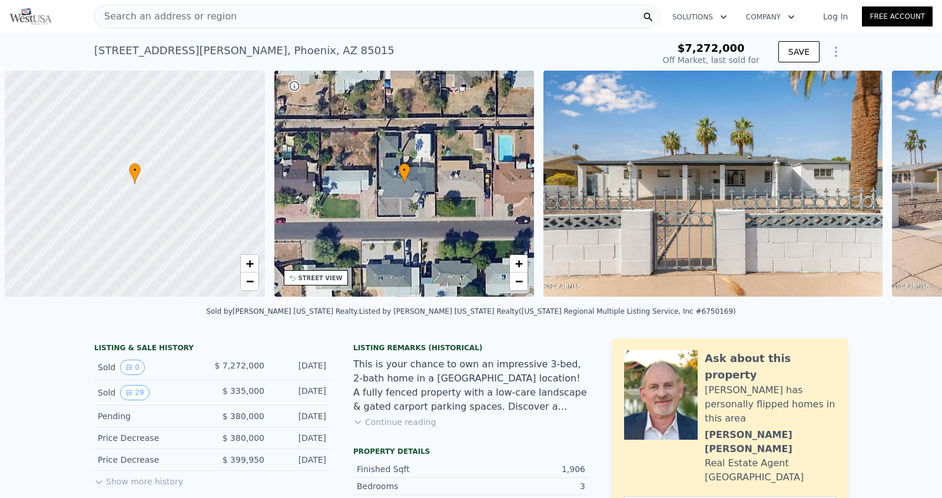
scroll to position [0, 5]
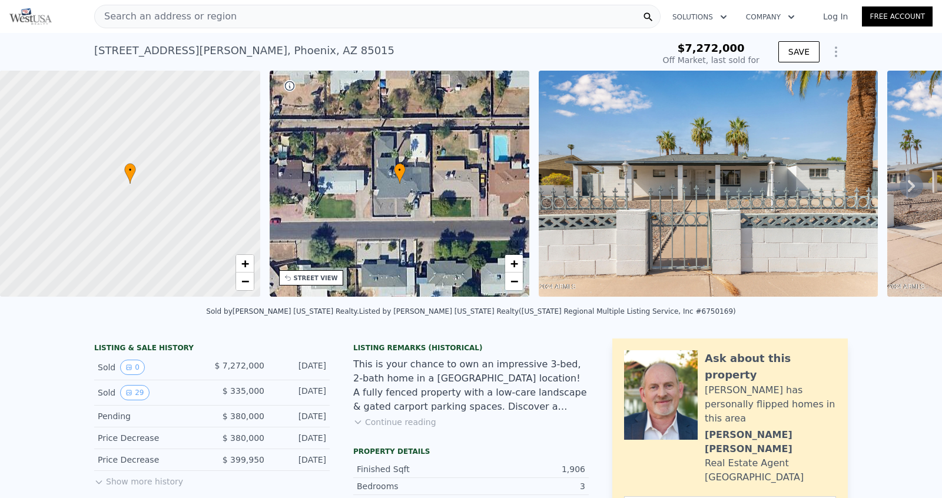
type input "$ 554,000"
type input "$ 167,196"
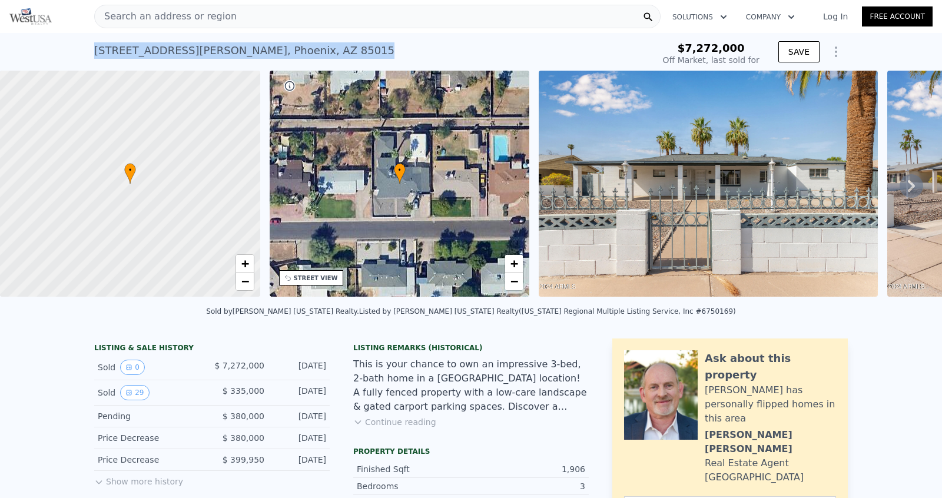
drag, startPoint x: 304, startPoint y: 52, endPoint x: 89, endPoint y: 40, distance: 215.8
click at [89, 40] on div "2126 W San Juan Ave , Phoenix , AZ 85015 Sold Oct 2024 for $7.272m $7,272,000 O…" at bounding box center [471, 52] width 942 height 38
copy div "2126 W San Juan Ave , Phoenix , AZ 85015"
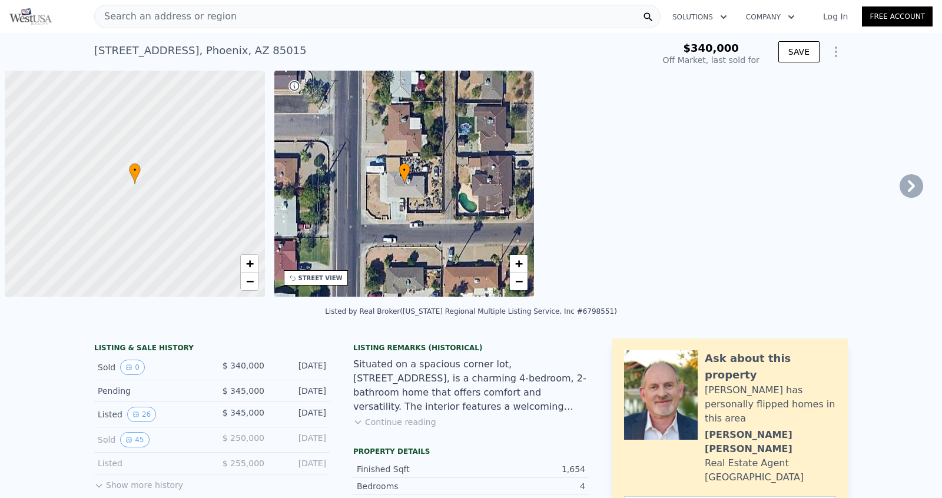
scroll to position [0, 5]
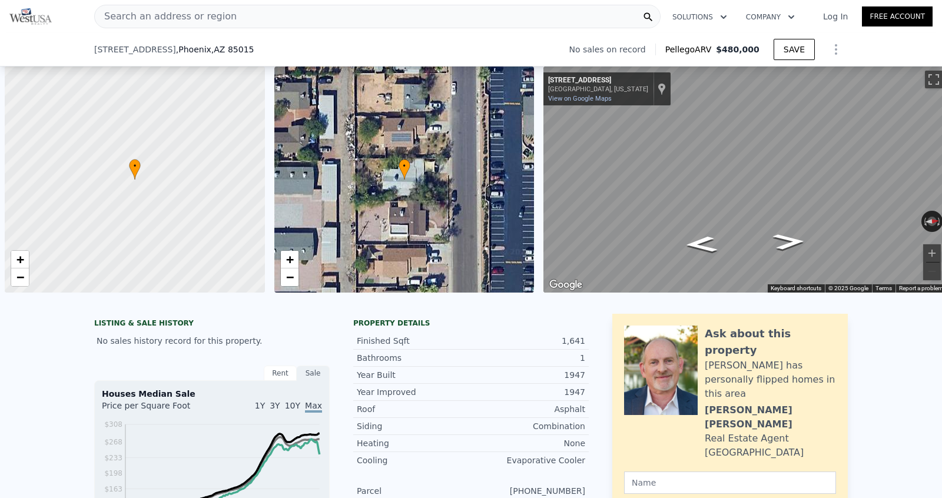
scroll to position [0, 5]
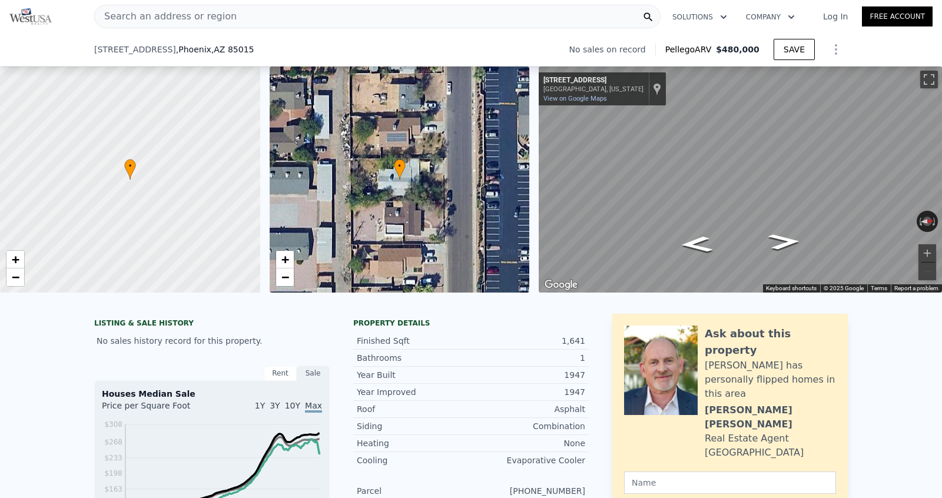
click at [261, 52] on div "[STREET_ADDRESS] No sales on record Pellego ARV $480,000 SAVE" at bounding box center [470, 49] width 753 height 33
drag, startPoint x: 260, startPoint y: 49, endPoint x: 59, endPoint y: 47, distance: 200.7
click at [59, 47] on div "[STREET_ADDRESS] No sales on record Pellego ARV $480,000 SAVE" at bounding box center [471, 50] width 942 height 34
copy div "[STREET_ADDRESS]"
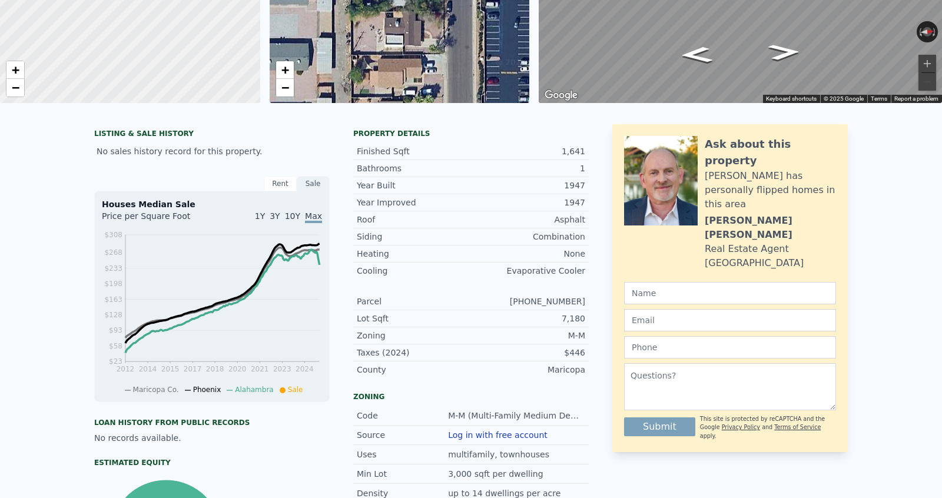
scroll to position [0, 0]
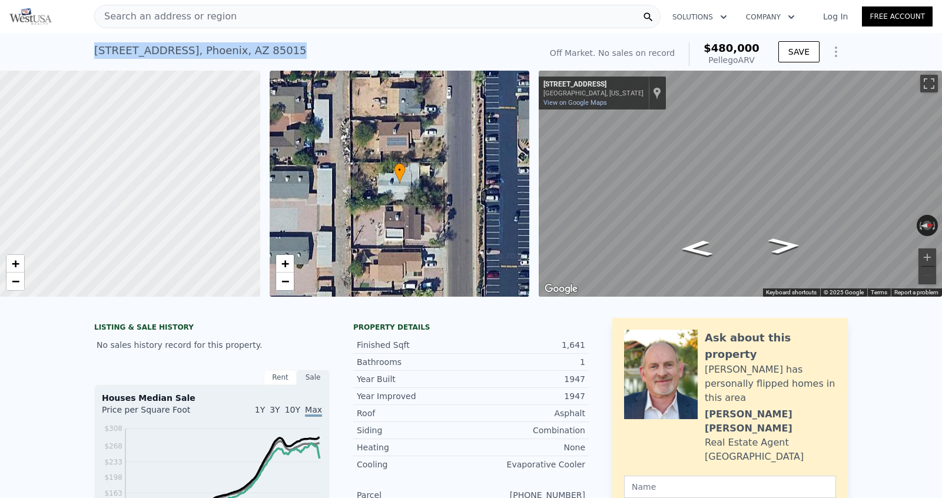
drag, startPoint x: 95, startPoint y: 48, endPoint x: 301, endPoint y: 48, distance: 206.0
click at [301, 48] on div "[STREET_ADDRESS] No sales on record (~ARV $480k ) Off Market. No sales on recor…" at bounding box center [471, 52] width 942 height 38
copy div "[STREET_ADDRESS]"
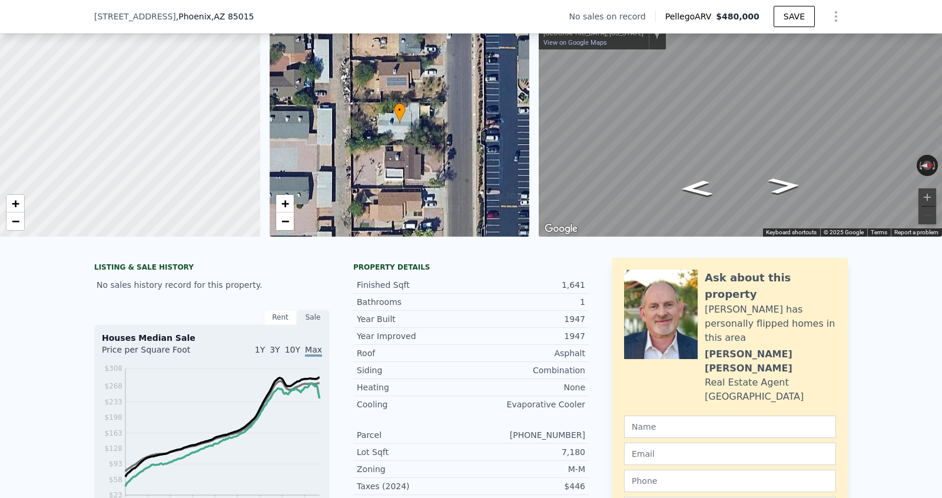
scroll to position [151, 0]
